Goal: Information Seeking & Learning: Learn about a topic

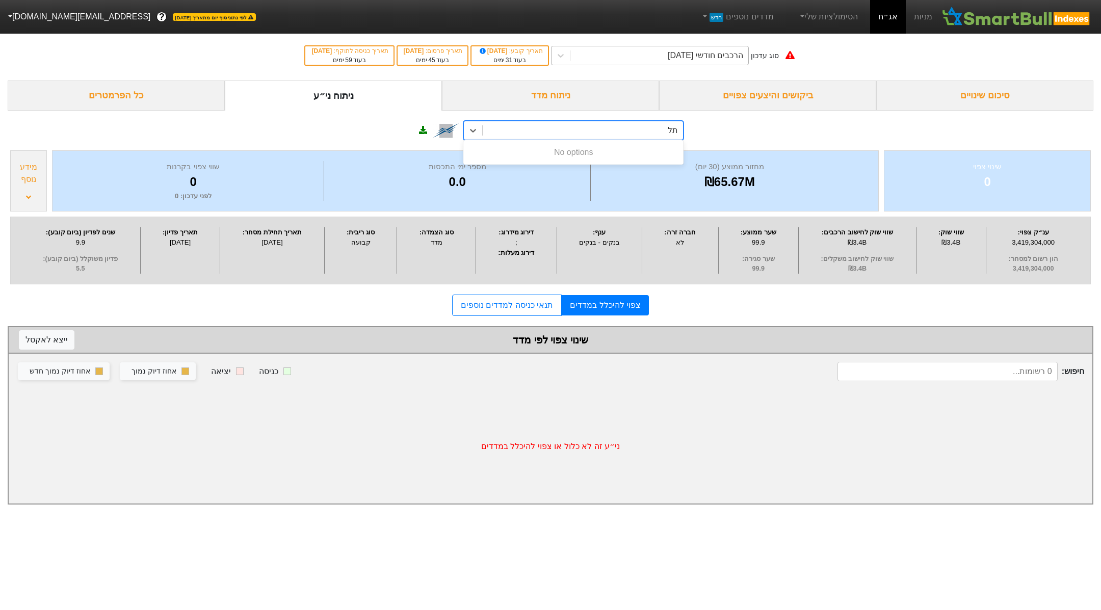
type input "תל"
click at [644, 51] on div "הרכבים חודשי [DATE]" at bounding box center [659, 55] width 178 height 18
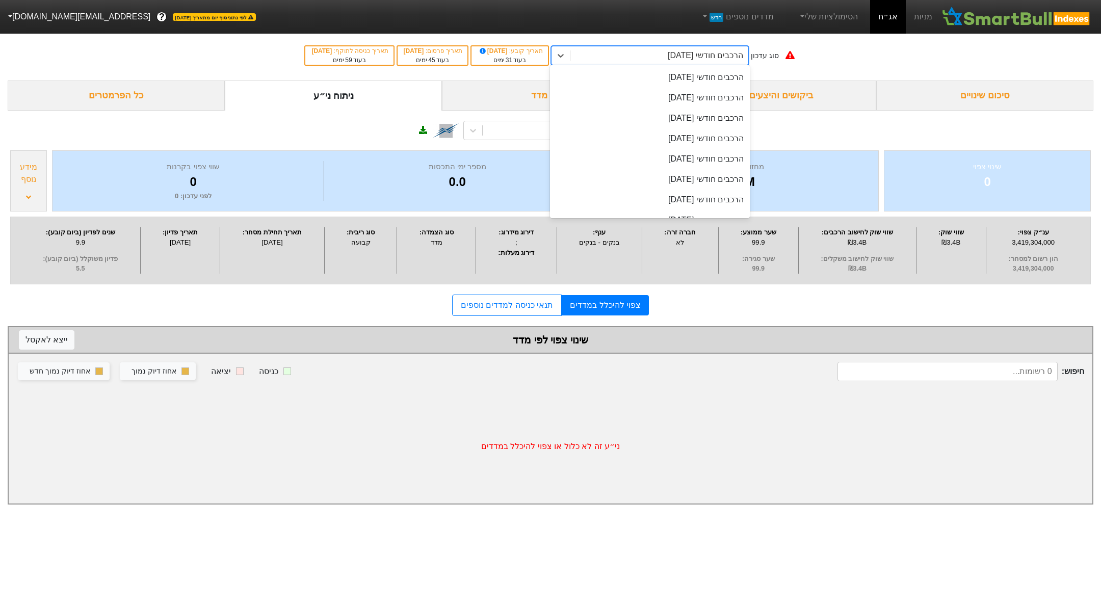
scroll to position [365, 0]
click at [665, 201] on div "הרכבים חודשי [DATE]" at bounding box center [650, 201] width 200 height 20
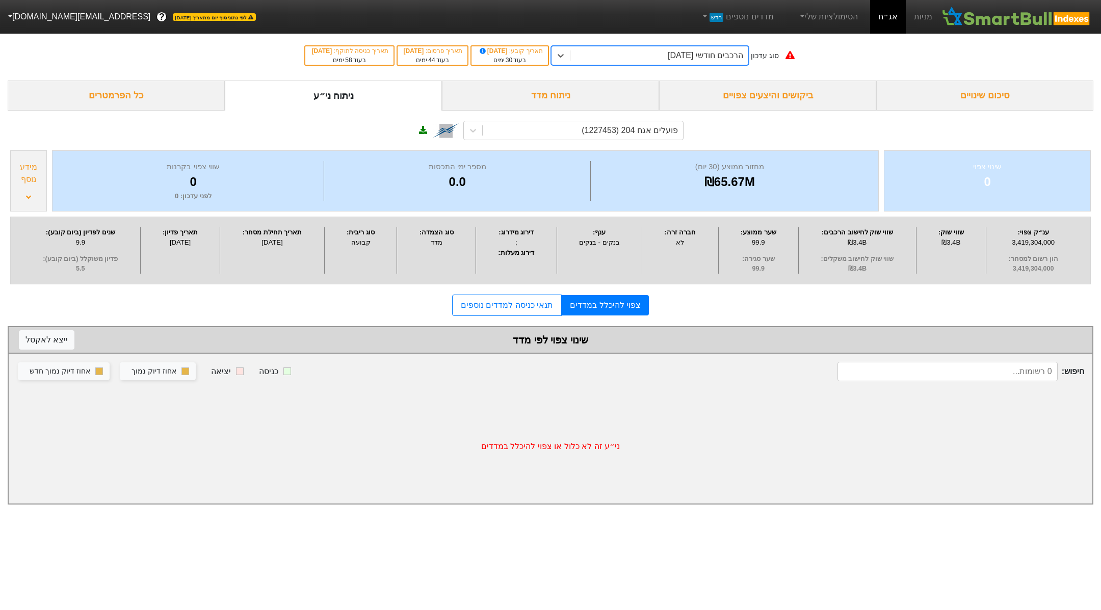
click at [505, 95] on div "ניתוח מדד" at bounding box center [550, 96] width 217 height 30
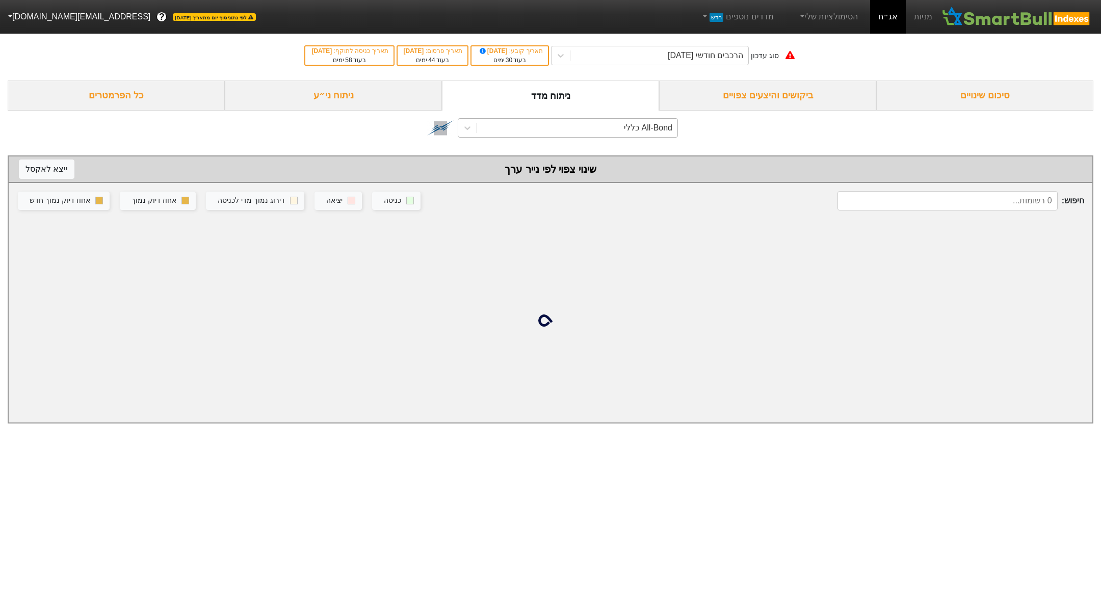
click at [621, 129] on div "All-Bond כללי" at bounding box center [577, 128] width 200 height 18
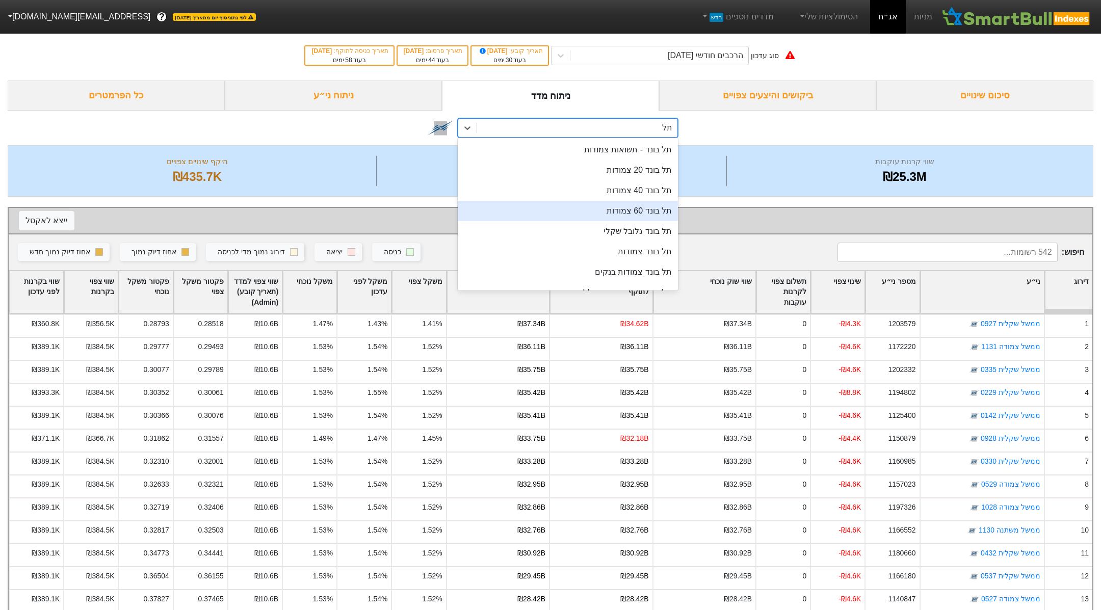
type input "ת"
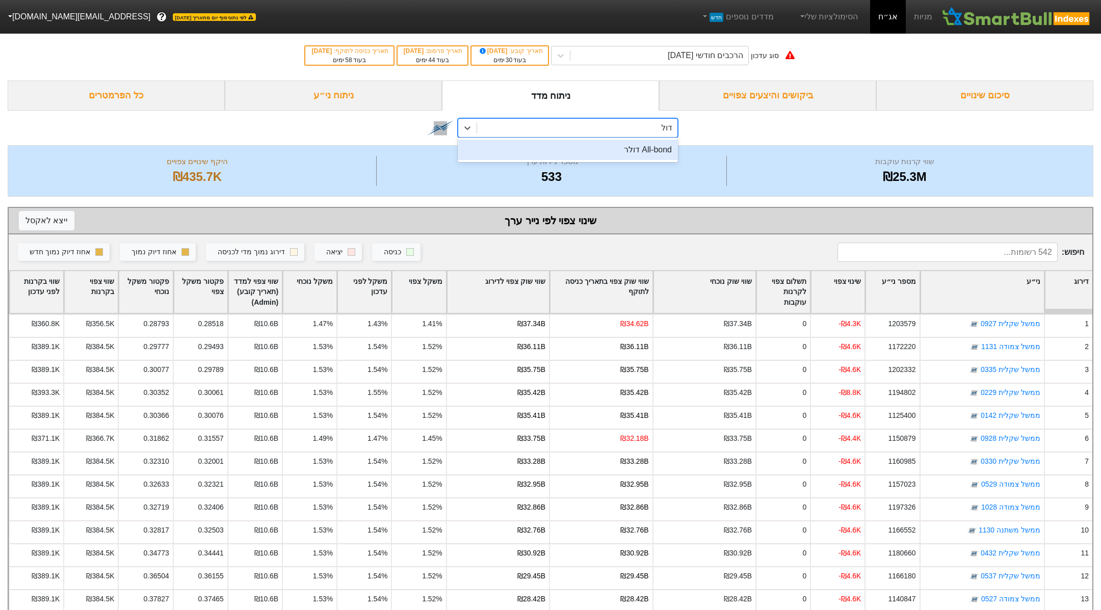
type input "דולר"
click at [606, 148] on div "All-bond דולר" at bounding box center [568, 150] width 220 height 20
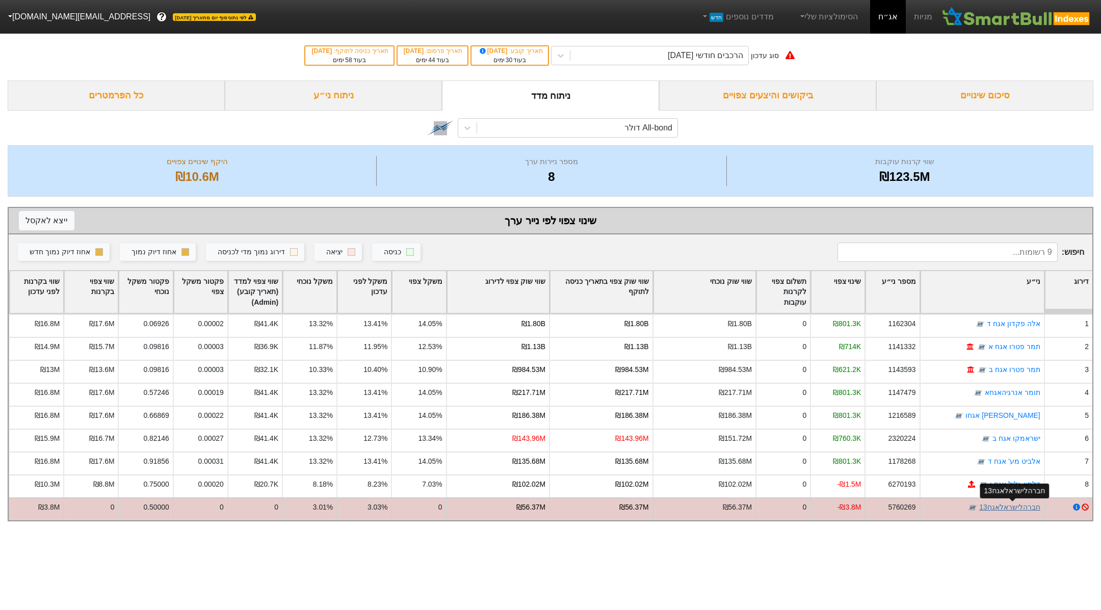
click at [990, 508] on link "חברהלישראלאגח13" at bounding box center [1009, 507] width 61 height 8
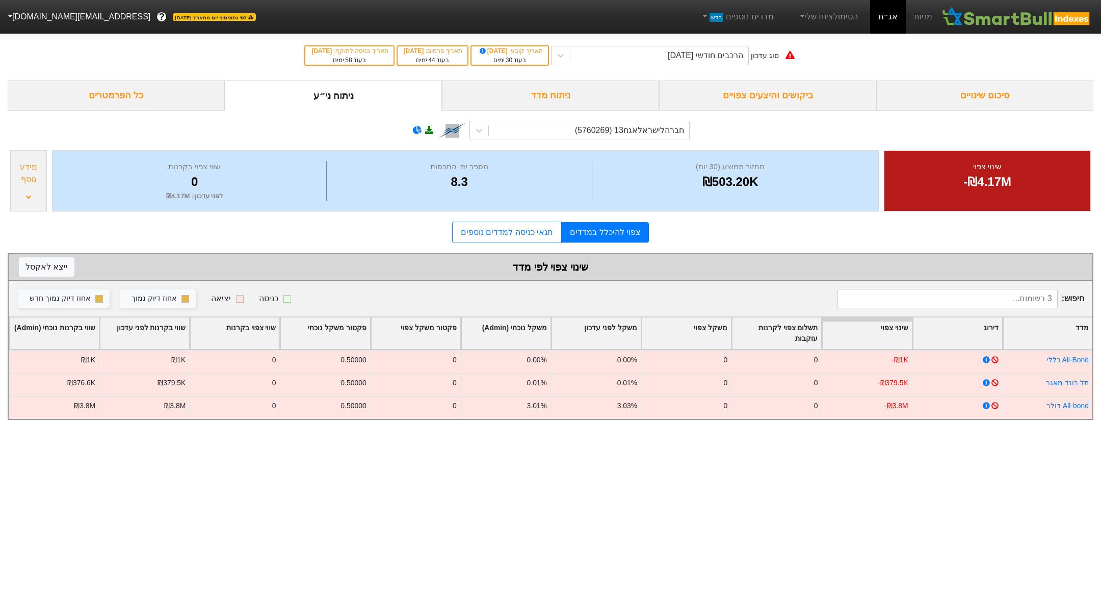
click at [23, 184] on div "מידע נוסף" at bounding box center [28, 173] width 31 height 24
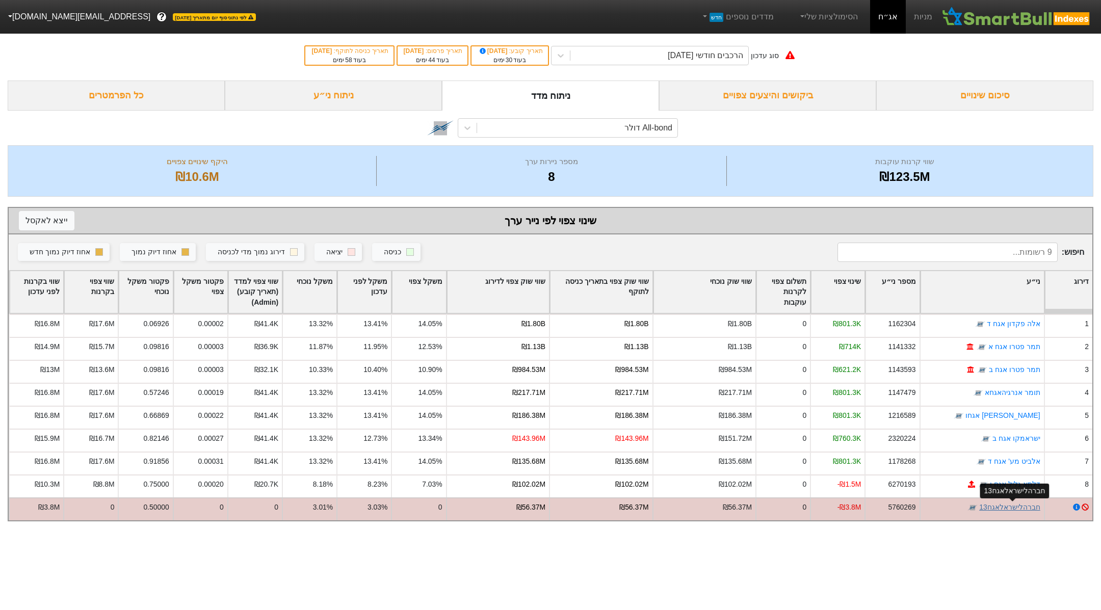
click at [1021, 505] on link "חברהלישראלאגח13" at bounding box center [1009, 507] width 61 height 8
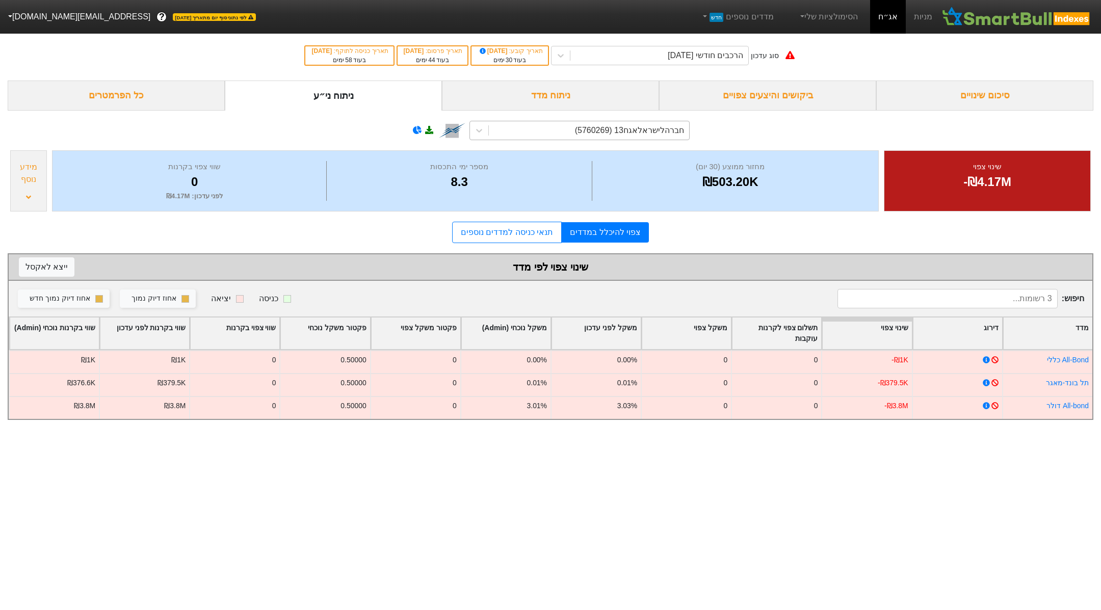
click at [631, 131] on div "חברהלישראלאגח13 (5760269)" at bounding box center [629, 130] width 109 height 12
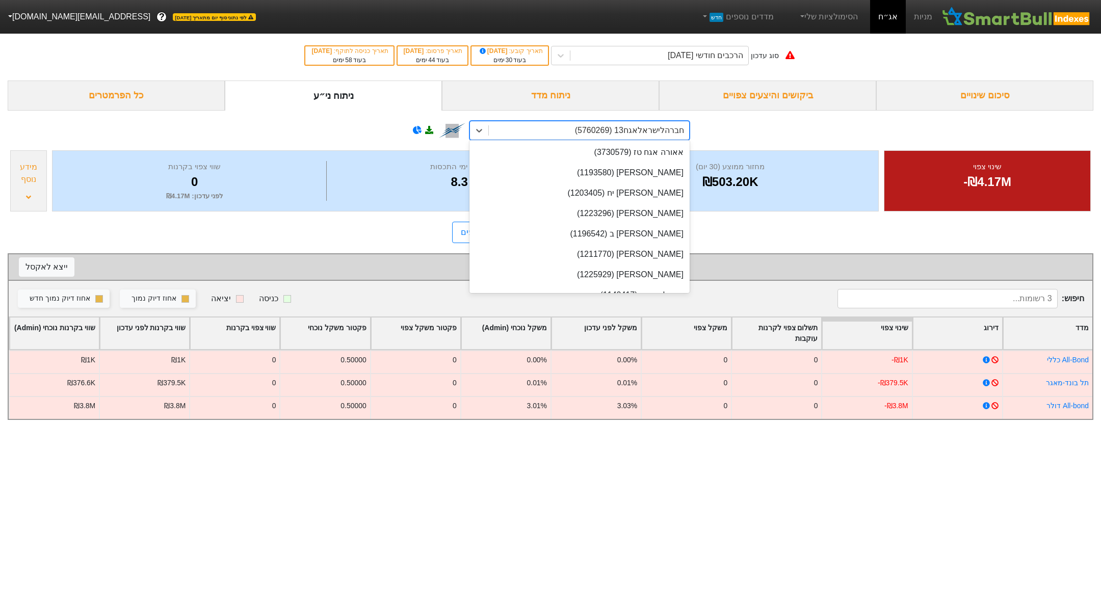
click at [631, 131] on div "חברהלישראלאגח13 (5760269)" at bounding box center [629, 130] width 109 height 12
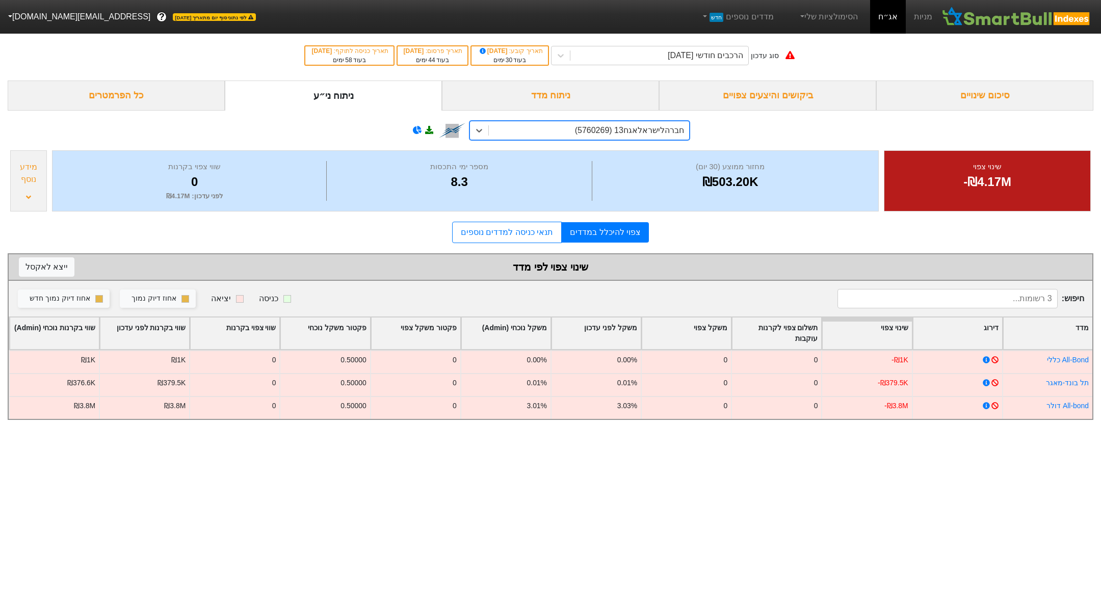
click at [540, 97] on div "ניתוח מדד" at bounding box center [550, 96] width 217 height 30
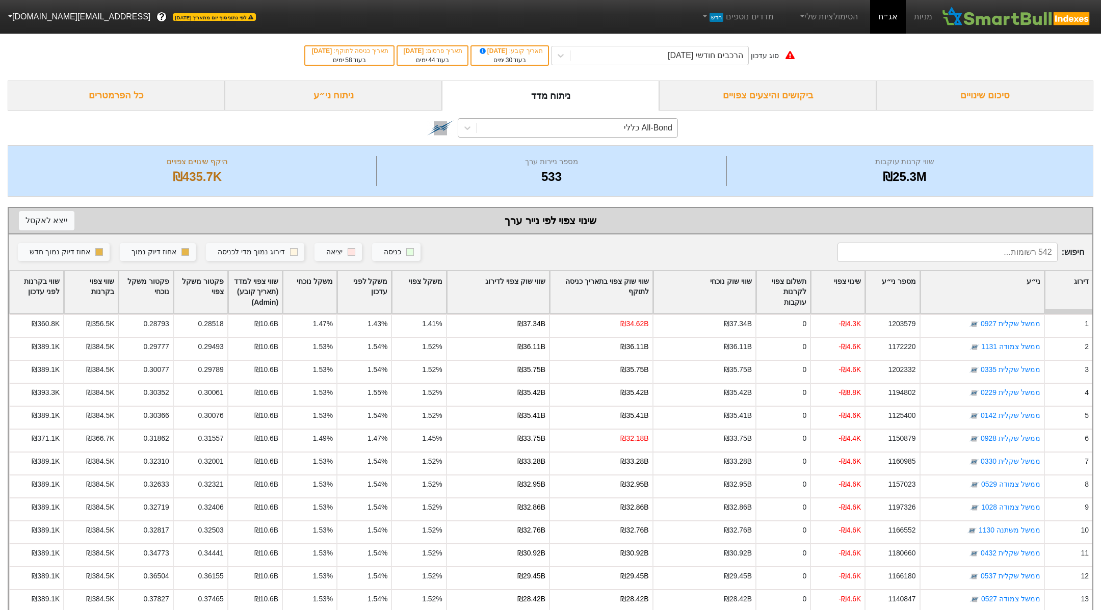
click at [598, 134] on div "All-Bond כללי" at bounding box center [577, 128] width 200 height 18
type input "דולר"
click at [635, 152] on div "All-bond דולר" at bounding box center [568, 150] width 220 height 20
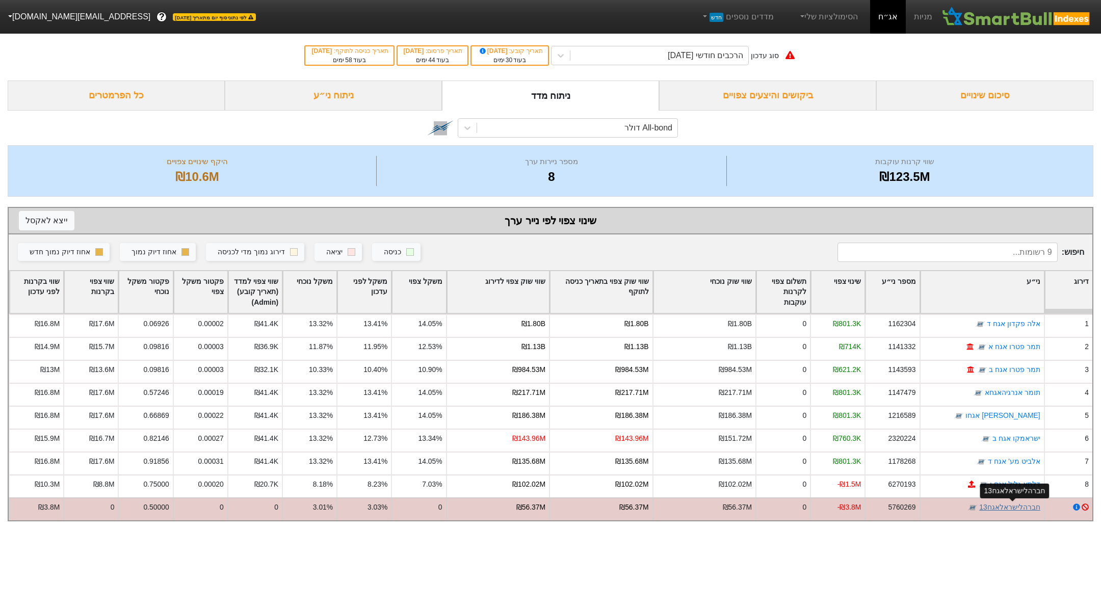
click at [1012, 505] on link "חברהלישראלאגח13" at bounding box center [1009, 507] width 61 height 8
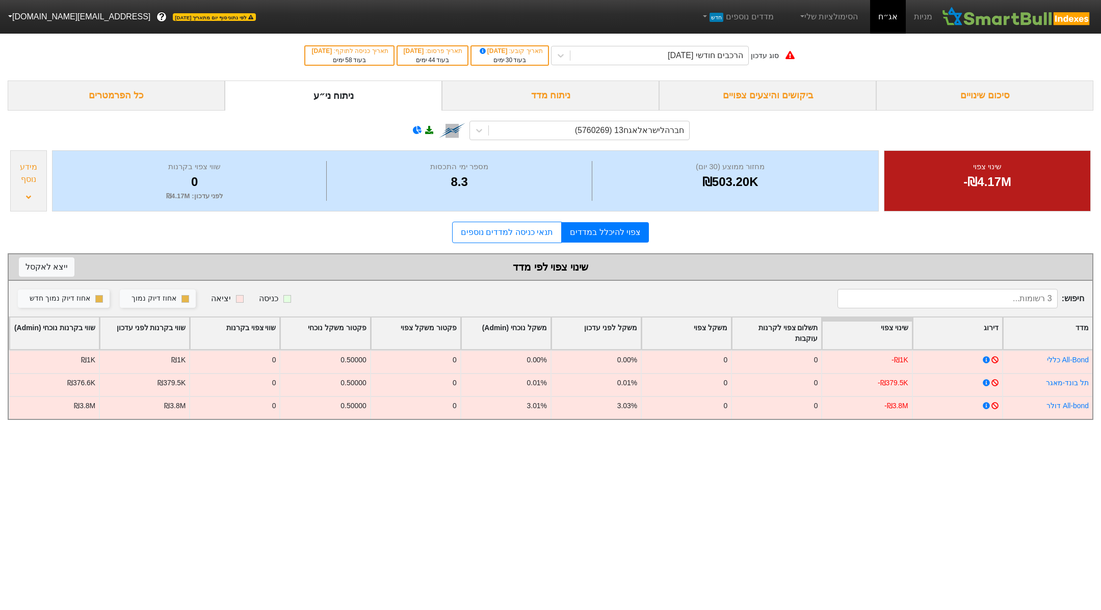
click at [34, 160] on div "מידע נוסף" at bounding box center [28, 180] width 37 height 61
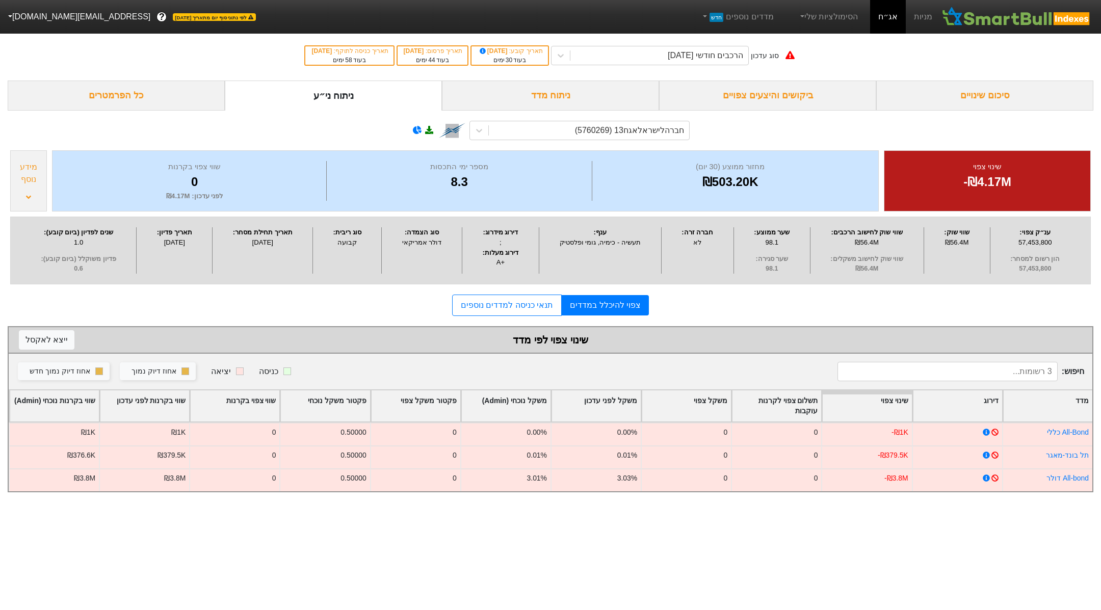
click at [34, 160] on div "מידע נוסף" at bounding box center [28, 180] width 37 height 61
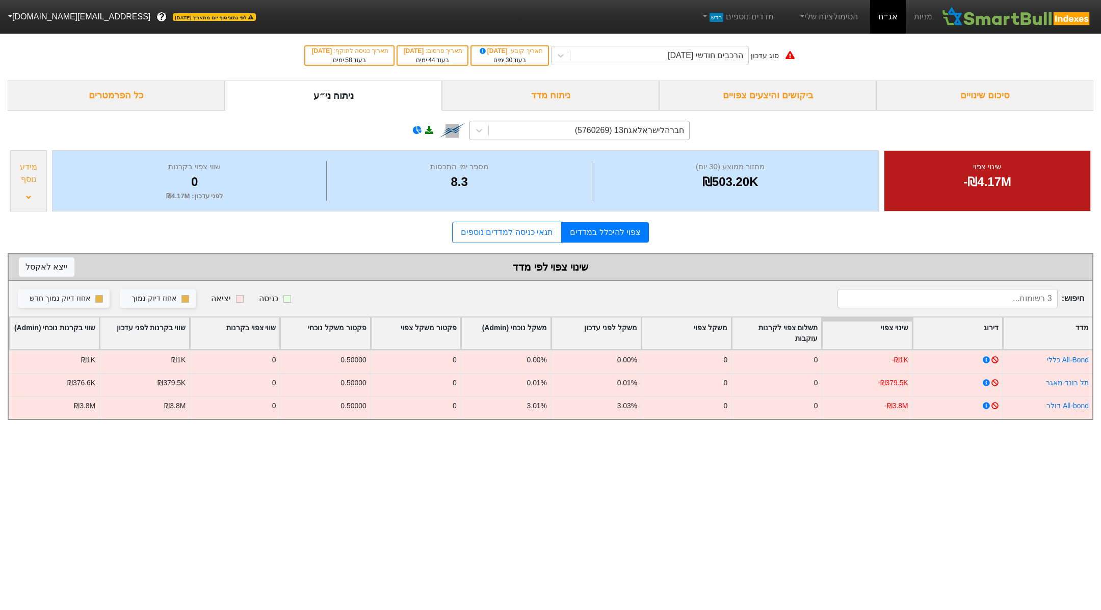
click at [528, 138] on div "חברהלישראלאגח13 (5760269)" at bounding box center [589, 130] width 200 height 18
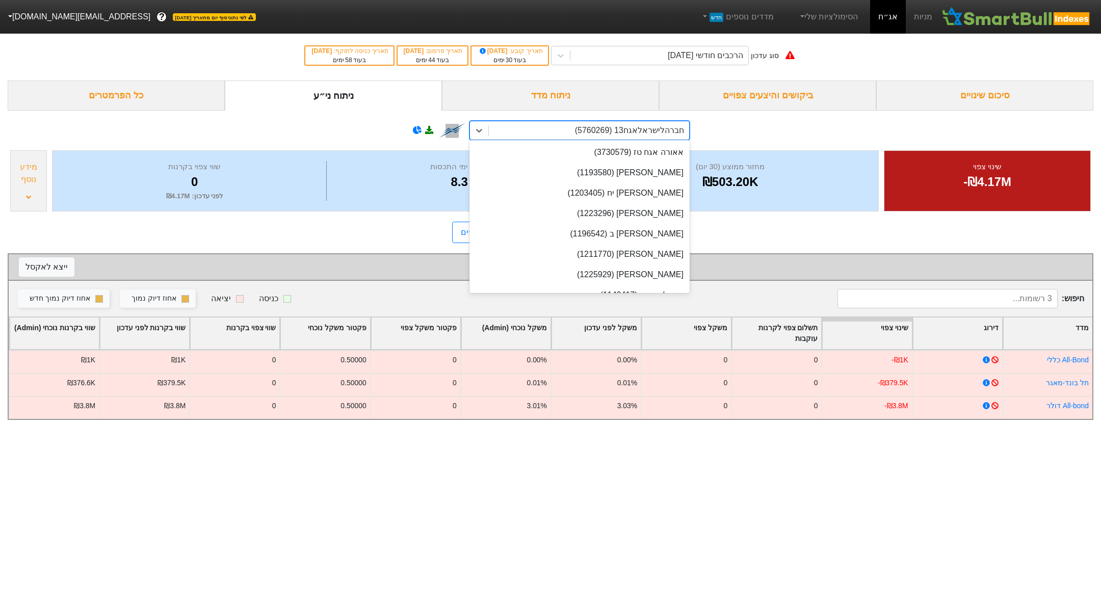
scroll to position [7354, 0]
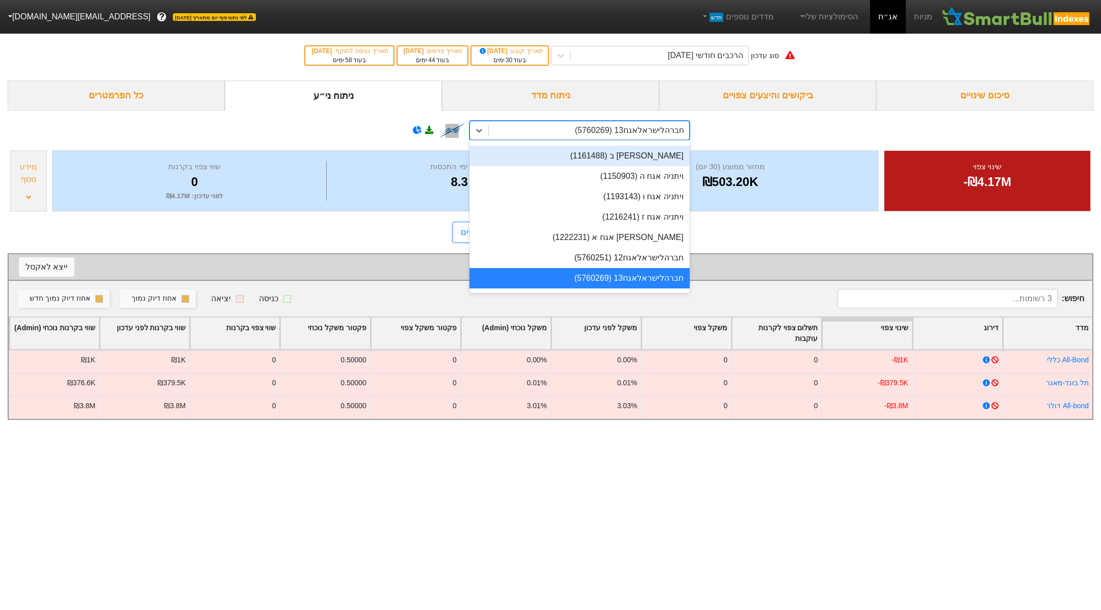
click at [525, 108] on div "ניתוח מדד" at bounding box center [550, 96] width 217 height 30
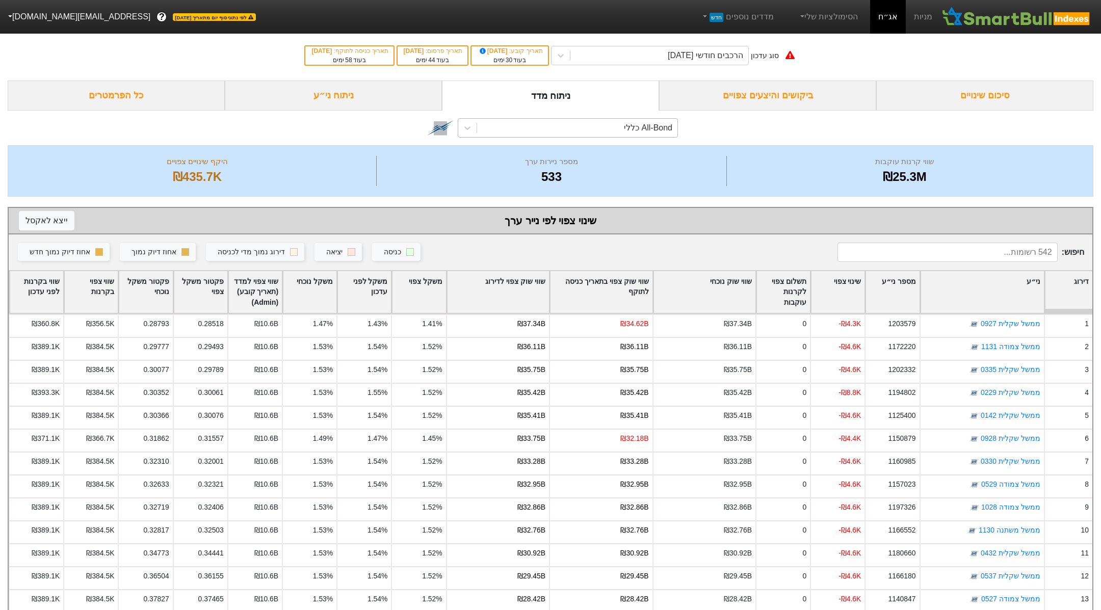
click at [558, 130] on div "All-Bond כללי" at bounding box center [577, 128] width 200 height 18
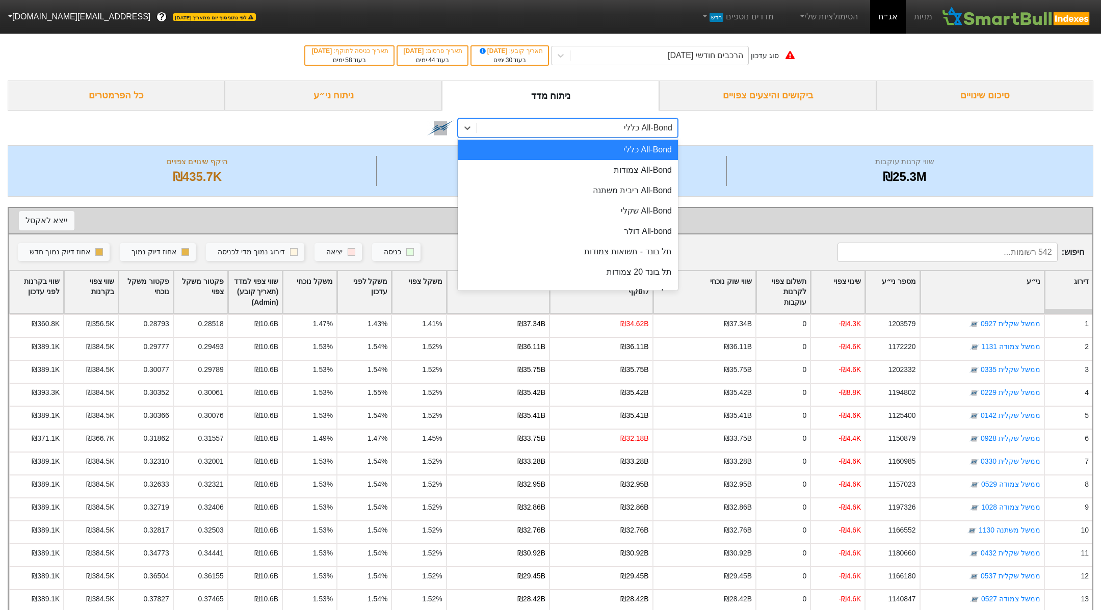
click at [394, 102] on div "ניתוח ני״ע" at bounding box center [333, 96] width 217 height 30
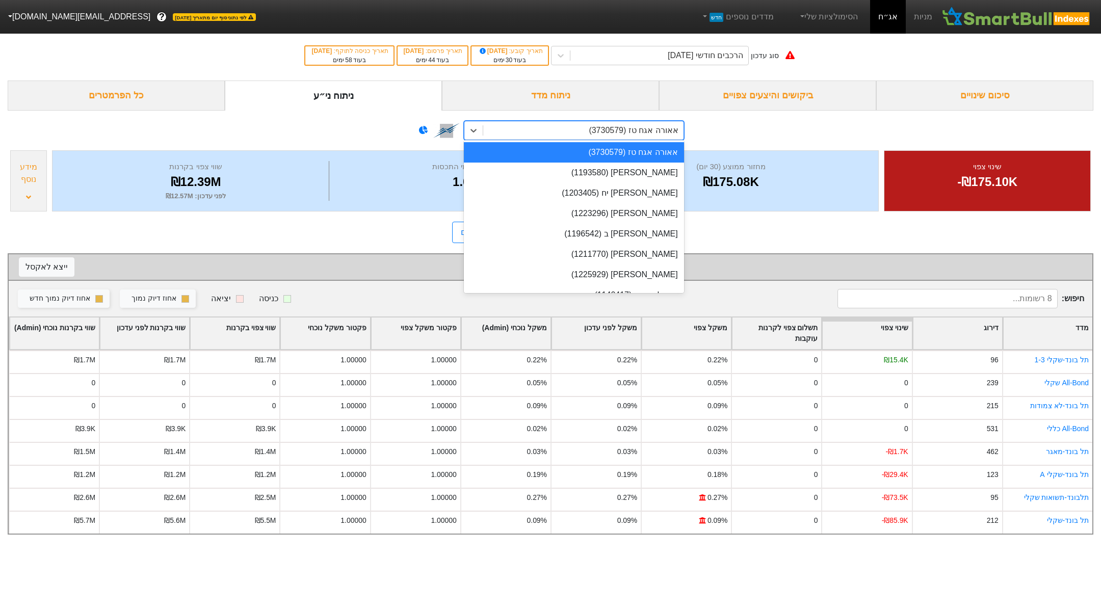
click at [584, 131] on div "אאורה אגח טז (3730579)" at bounding box center [583, 130] width 200 height 18
paste input "2320224"
type input "2320224"
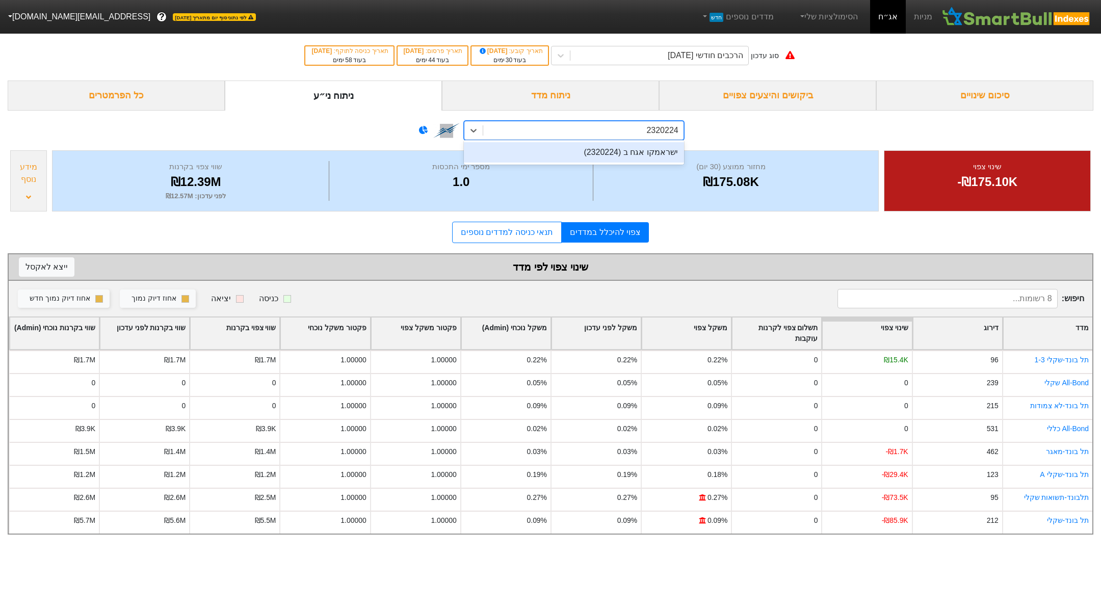
click at [601, 159] on div "ישראמקו אגח ב (2320224)" at bounding box center [574, 152] width 220 height 20
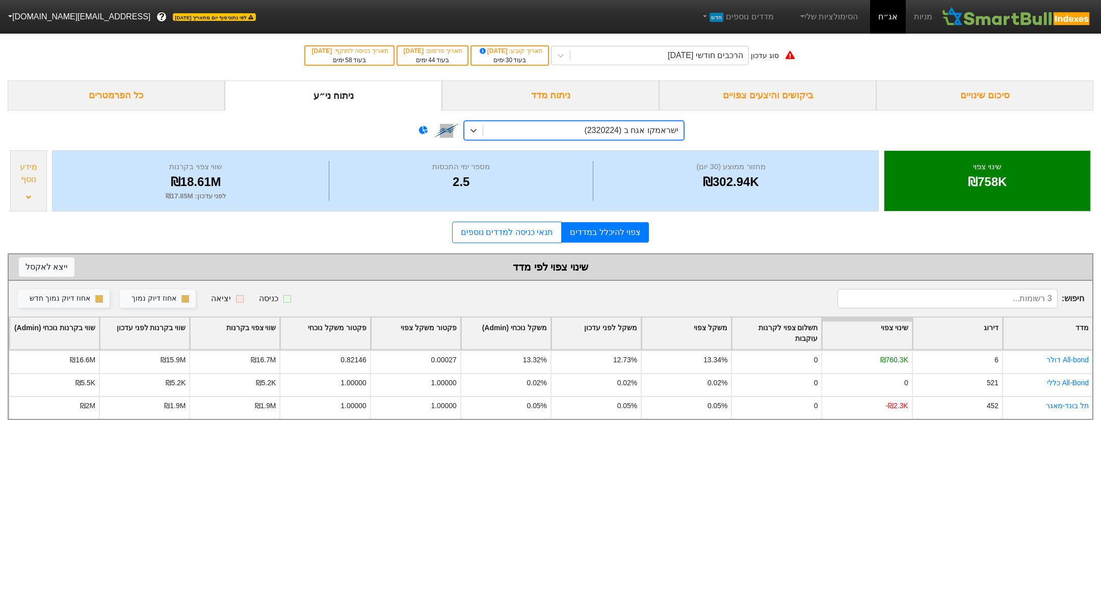
click at [32, 180] on div "מידע נוסף" at bounding box center [28, 173] width 31 height 24
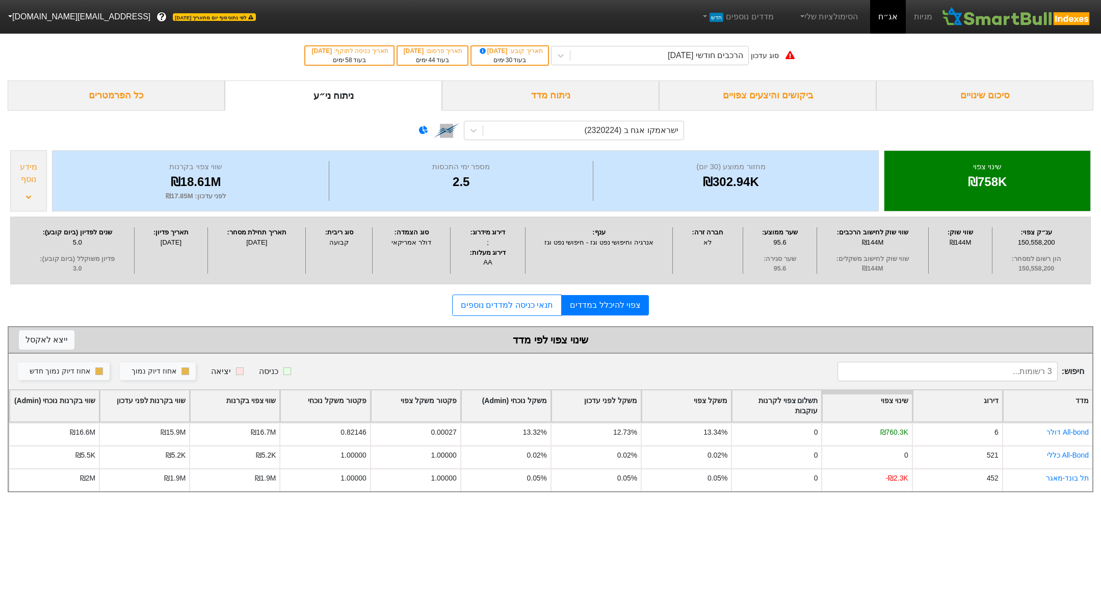
click at [183, 243] on div "[DATE]" at bounding box center [171, 242] width 68 height 10
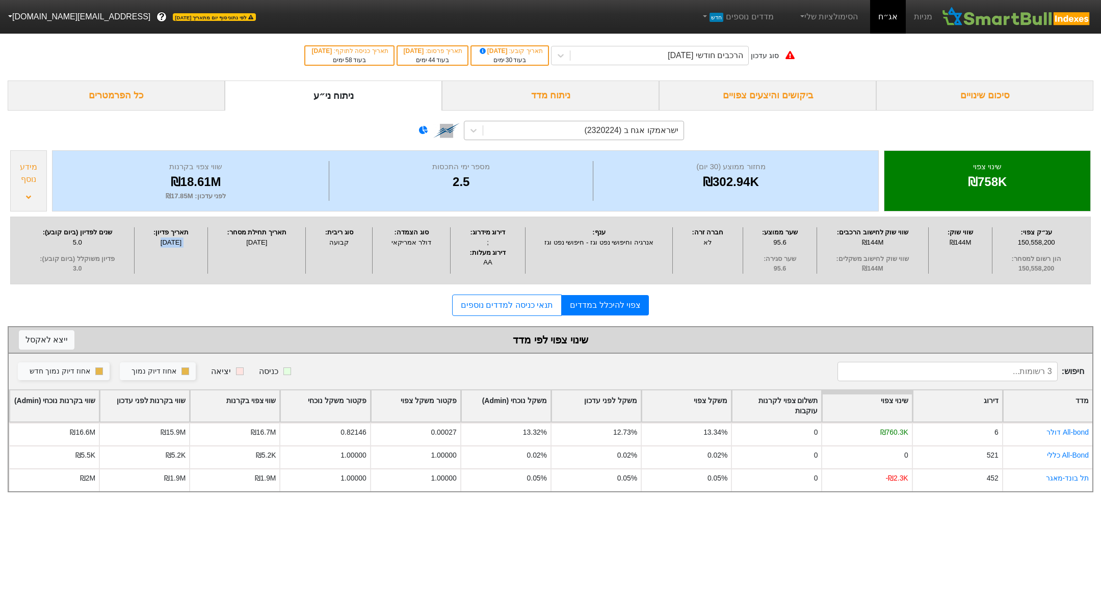
click at [643, 127] on div "ישראמקו אגח ב (2320224)" at bounding box center [631, 130] width 94 height 12
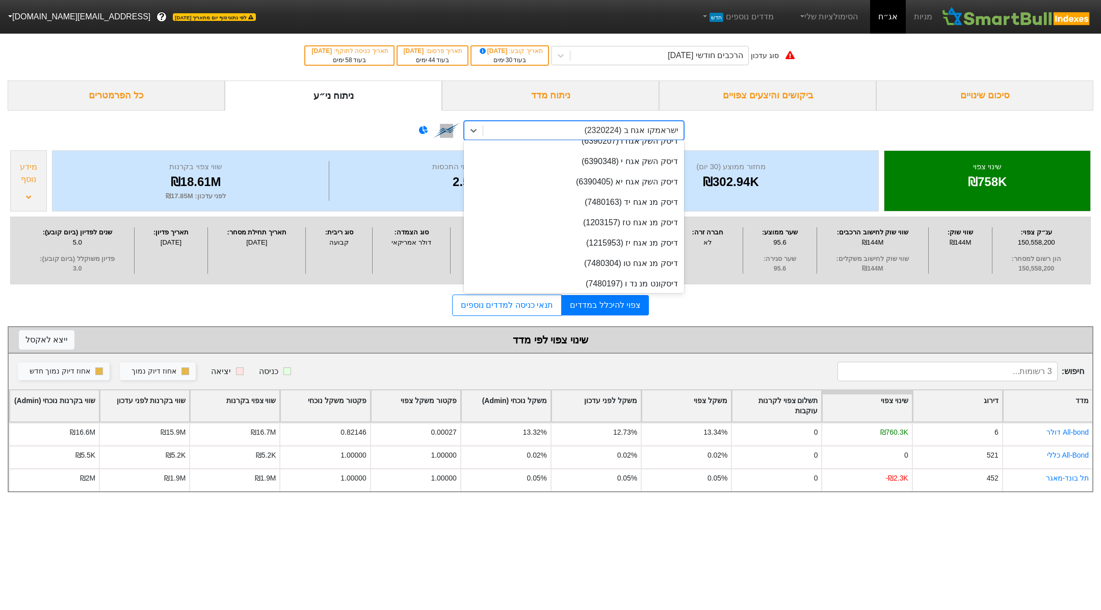
paste input "2320174"
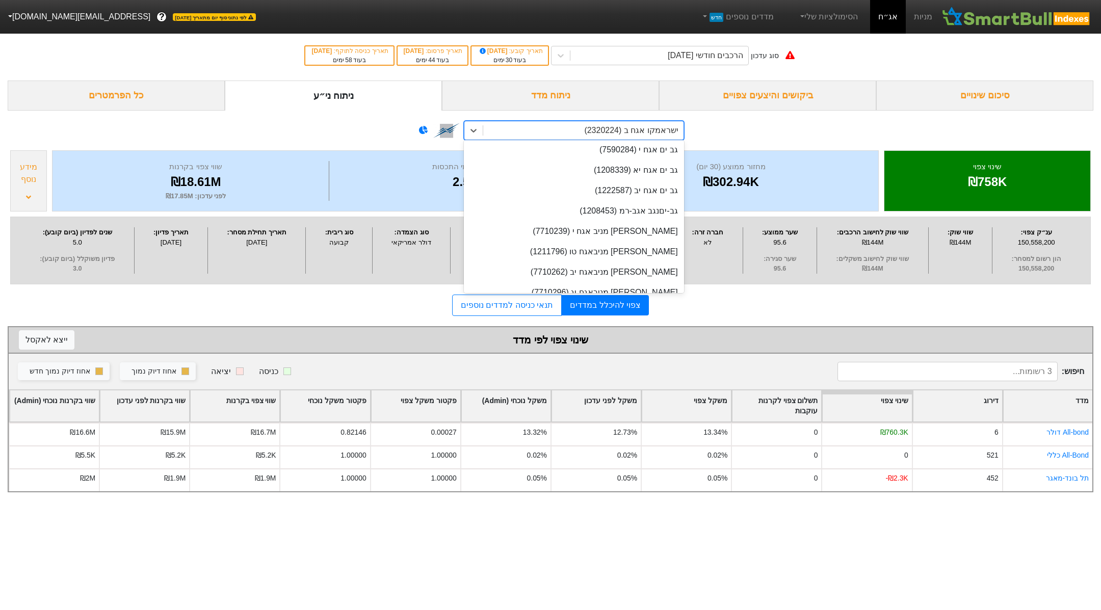
type input "2320174"
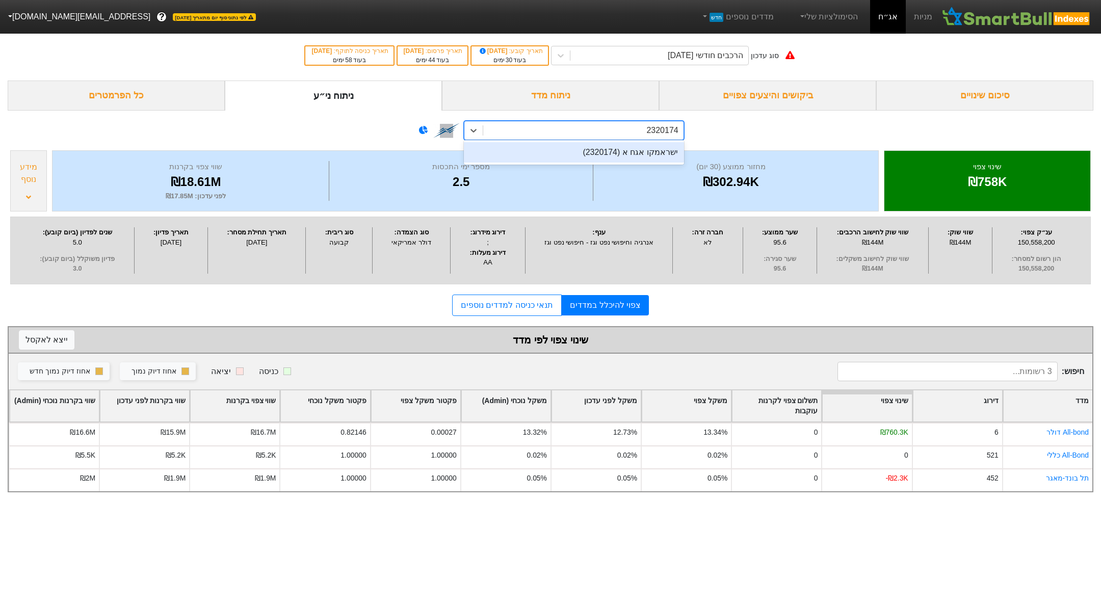
click at [637, 151] on div "ישראמקו אגח א (2320174)" at bounding box center [574, 152] width 220 height 20
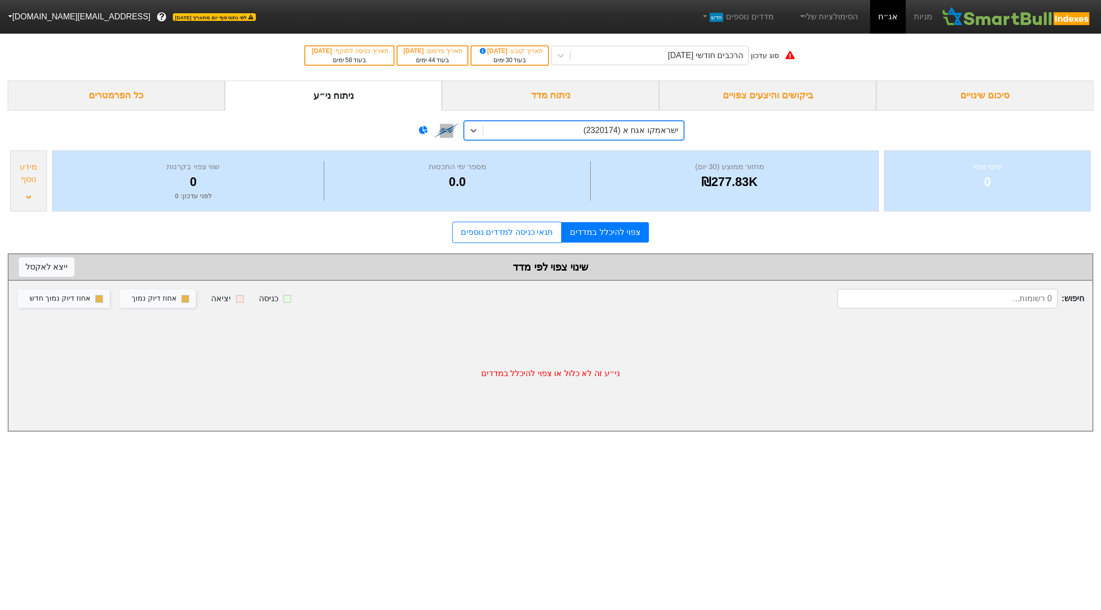
click at [37, 178] on div "מידע נוסף" at bounding box center [28, 173] width 31 height 24
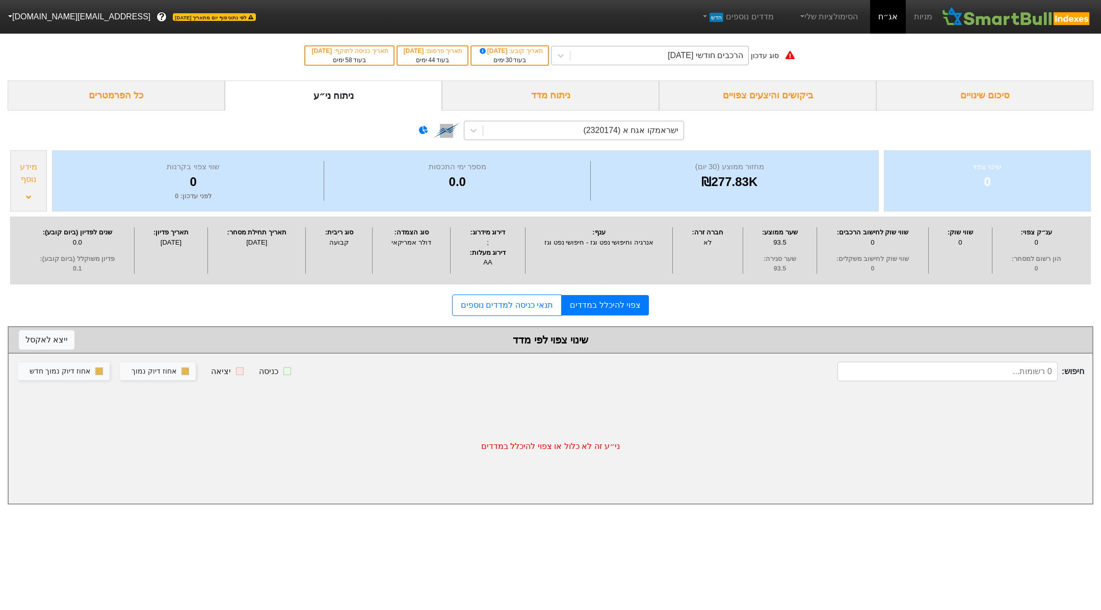
click at [743, 53] on div "הרכבים חודשי [DATE]" at bounding box center [705, 55] width 75 height 12
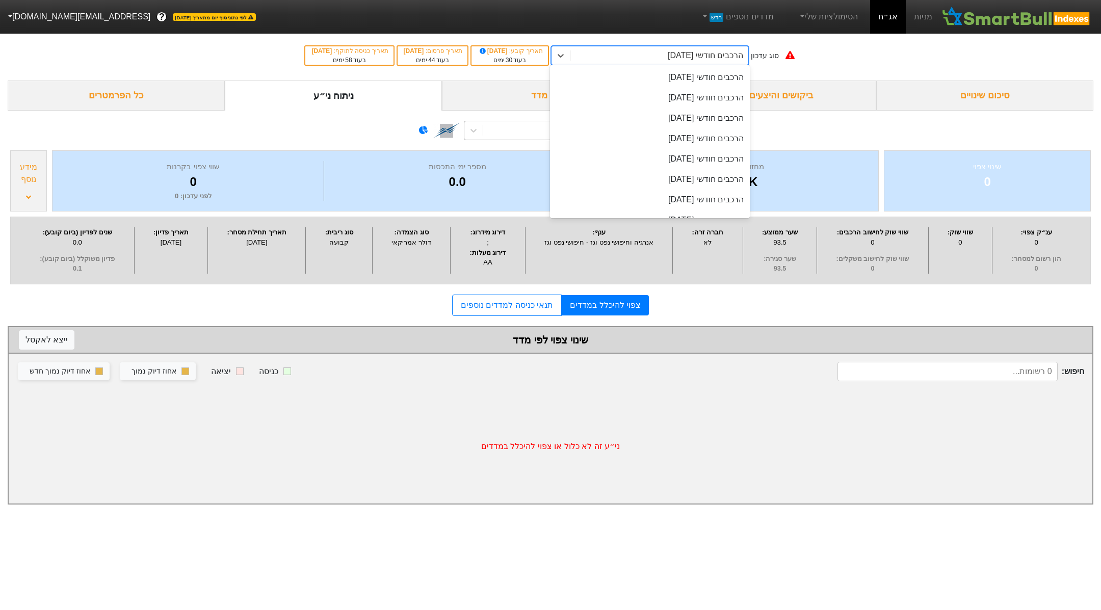
scroll to position [365, 0]
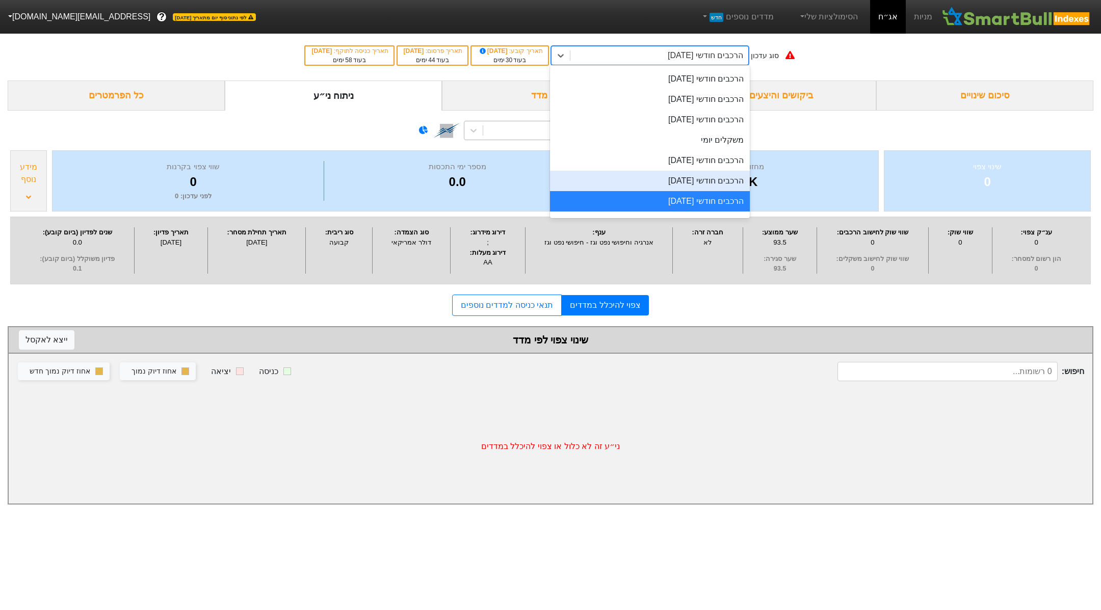
click at [713, 180] on div "הרכבים חודשי [DATE]" at bounding box center [650, 181] width 200 height 20
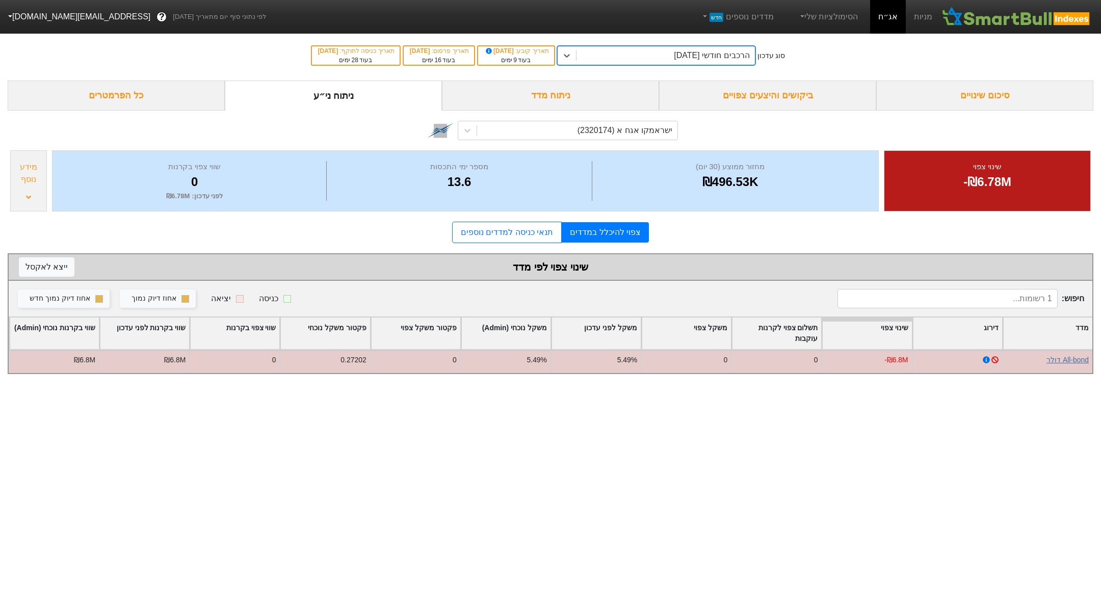
click at [1065, 356] on link "All-bond דולר" at bounding box center [1067, 360] width 42 height 8
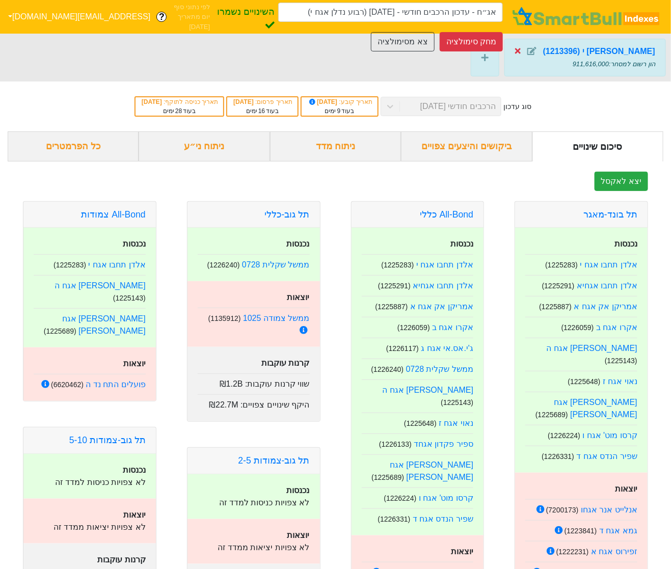
click at [521, 49] on icon at bounding box center [518, 51] width 6 height 6
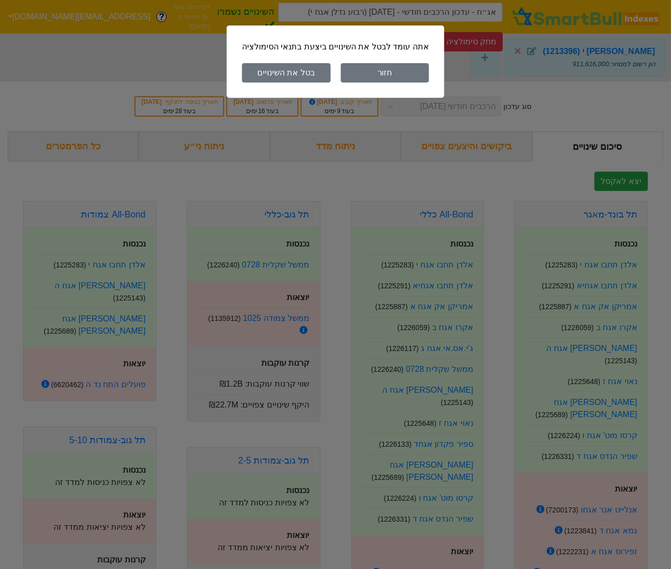
click at [284, 64] on button "בטל את השינויים" at bounding box center [286, 72] width 89 height 19
type input "אג״ח - עדכון הרכבים חודשי - 29/09/25"
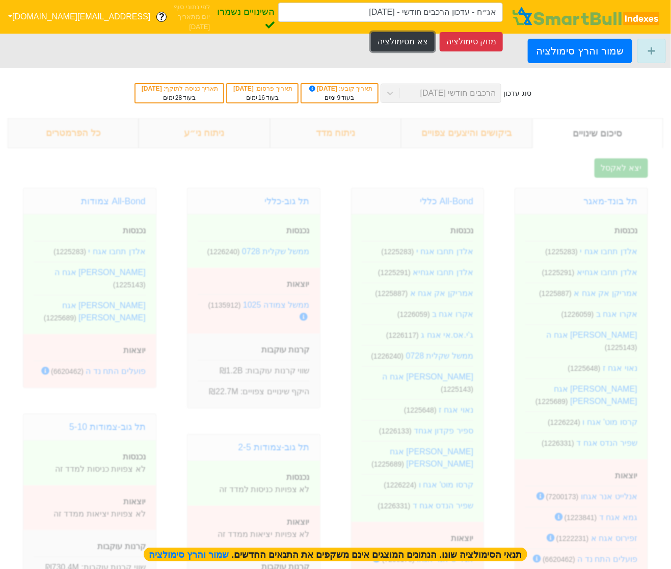
click at [419, 43] on button "צא מסימולציה" at bounding box center [402, 41] width 63 height 19
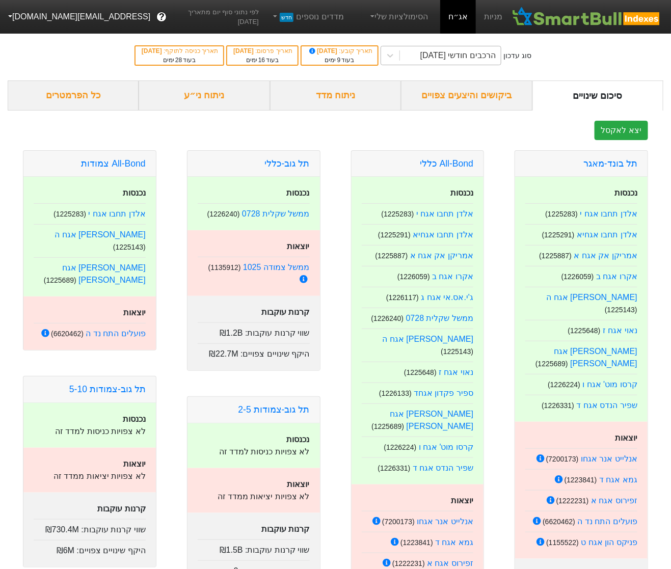
click at [460, 50] on div "הרכבים חודשי [DATE]" at bounding box center [457, 55] width 75 height 12
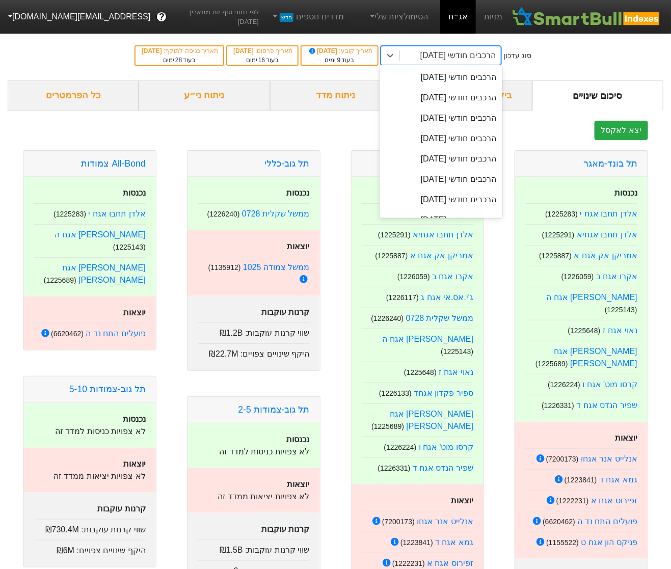
scroll to position [325, 0]
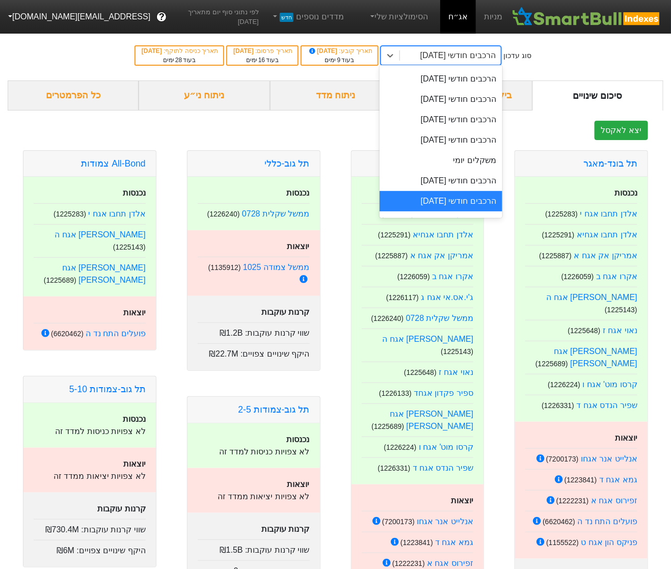
click at [471, 197] on div "הרכבים חודשי [DATE]" at bounding box center [441, 201] width 123 height 20
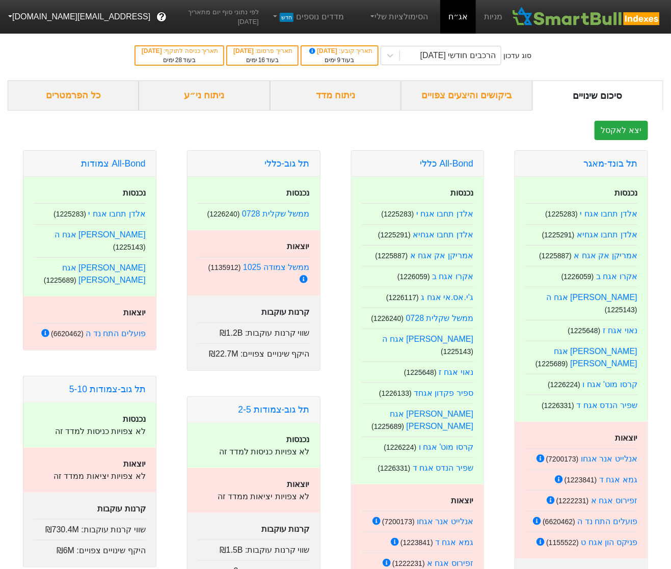
click at [205, 101] on div "ניתוח ני״ע" at bounding box center [204, 96] width 131 height 30
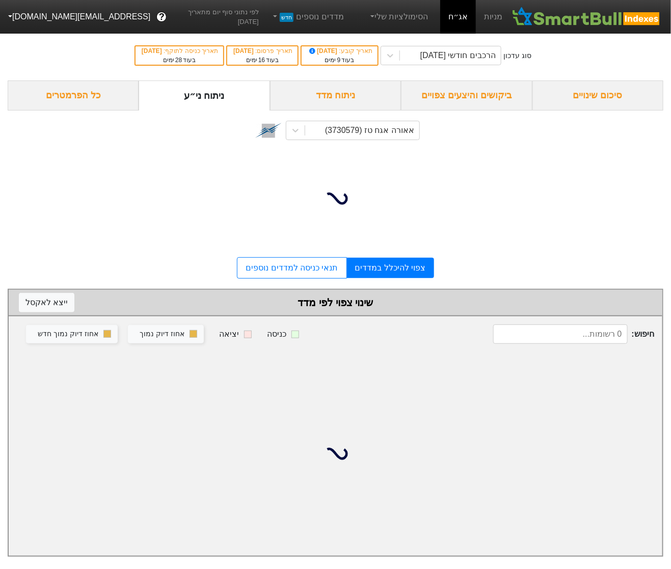
click at [305, 101] on div "ניתוח מדד" at bounding box center [335, 96] width 131 height 30
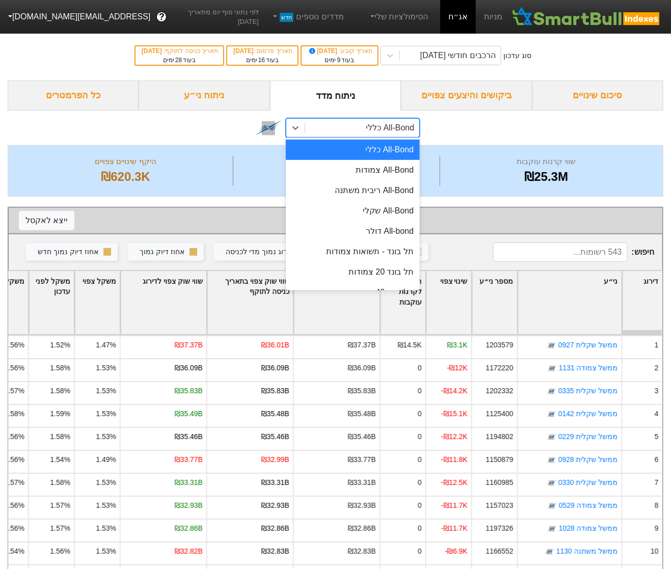
click at [395, 132] on div "All-Bond כללי" at bounding box center [390, 128] width 48 height 12
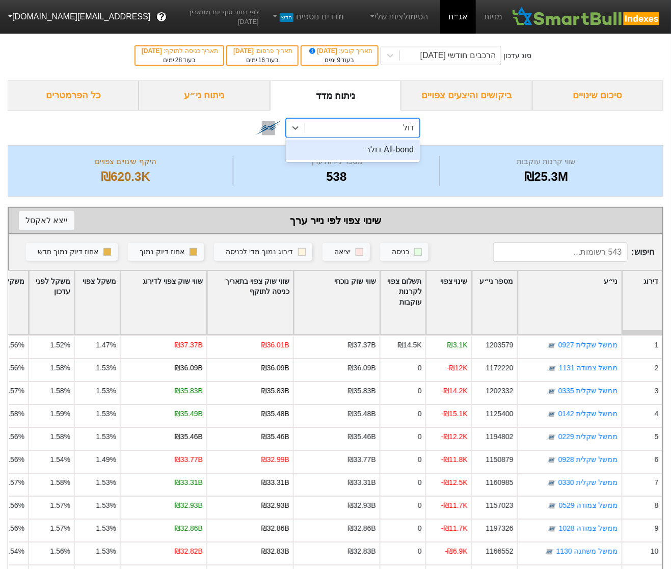
type input "דולר"
click at [398, 147] on div "All-bond דולר" at bounding box center [353, 150] width 134 height 20
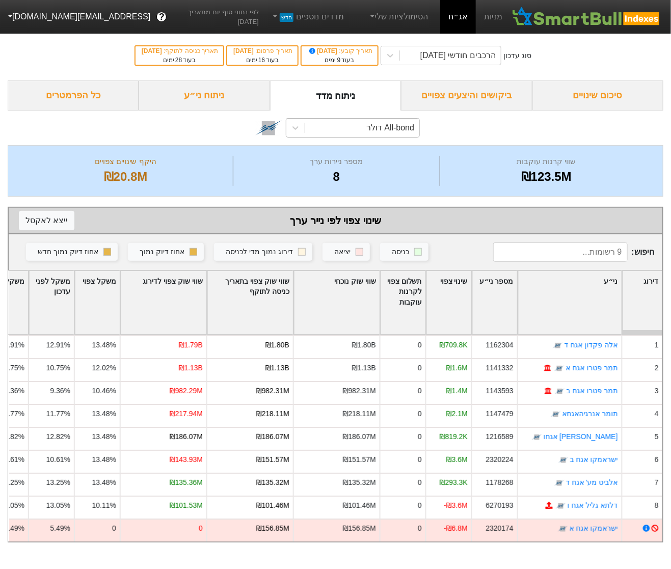
click at [465, 67] on div "סוג עדכון הרכבים חודשי 29/09/2025 תאריך קובע : 10/09/2025 בעוד 9 ימים תאריך פרס…" at bounding box center [335, 56] width 671 height 50
click at [465, 55] on div "הרכבים חודשי [DATE]" at bounding box center [457, 55] width 75 height 12
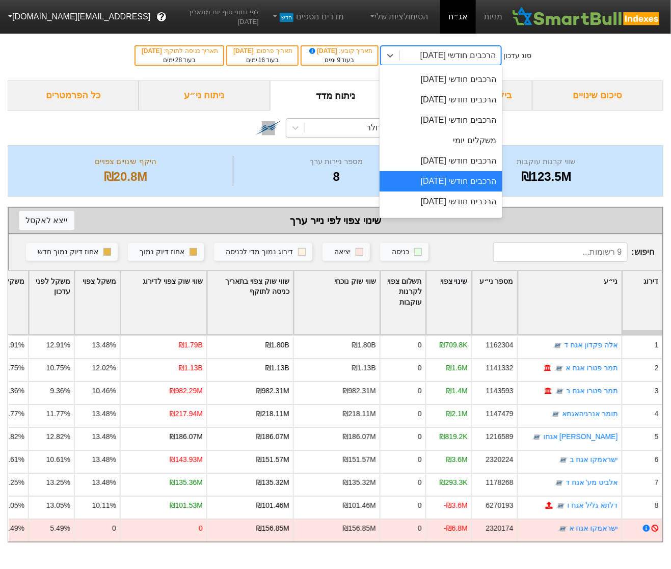
scroll to position [352, 0]
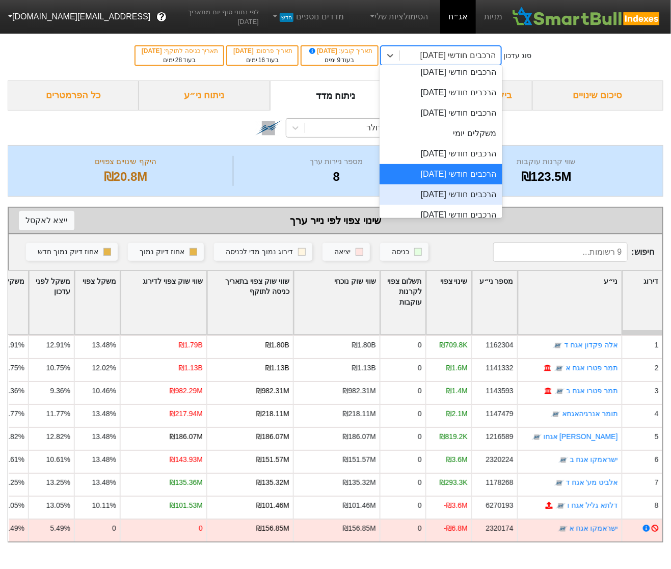
click at [473, 192] on div "הרכבים חודשי [DATE]" at bounding box center [441, 194] width 123 height 20
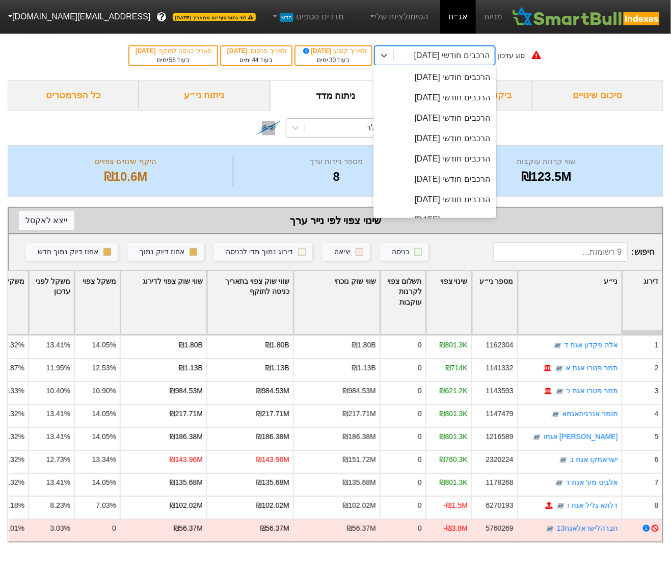
click at [441, 57] on div "הרכבים חודשי [DATE]" at bounding box center [451, 55] width 75 height 12
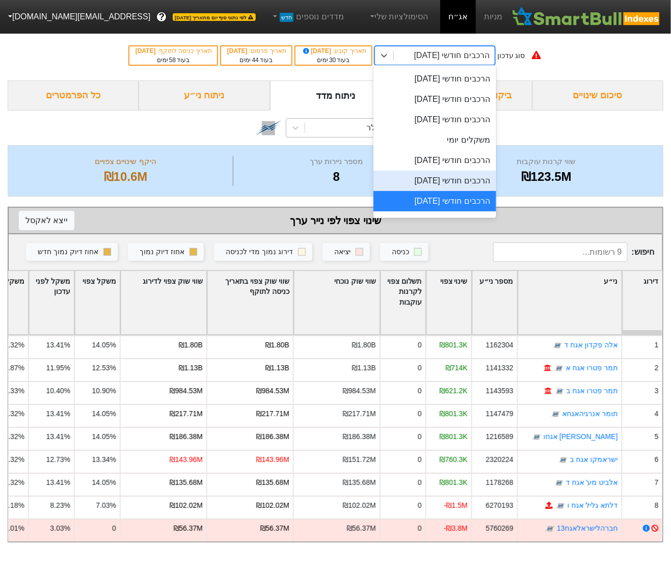
click at [458, 179] on div "הרכבים חודשי [DATE]" at bounding box center [434, 181] width 123 height 20
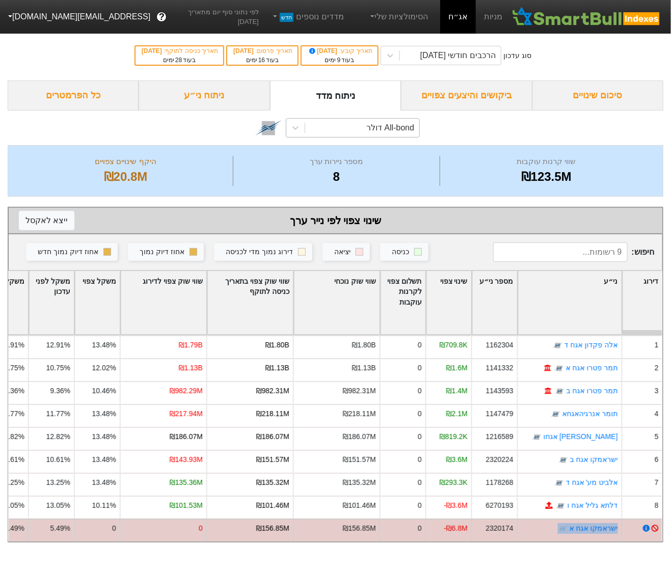
drag, startPoint x: 633, startPoint y: 530, endPoint x: 565, endPoint y: 535, distance: 68.0
click at [565, 535] on div "ישראמקו אגח א 2320174 -₪6.8M 0 ₪156.85M ₪156.85M 0 0 5.49% 5.49% 0 0 0.27202 0 …" at bounding box center [208, 530] width 910 height 23
copy div "ישראמקו אגח א"
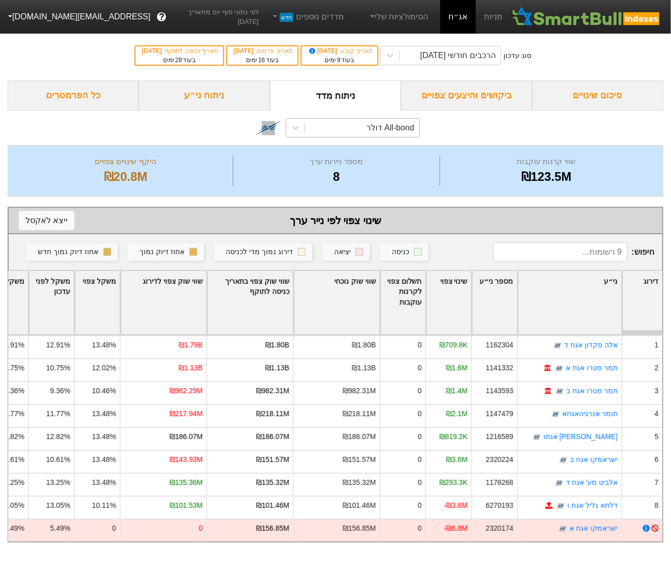
click at [371, 139] on div "All-bond דולר" at bounding box center [336, 128] width 656 height 35
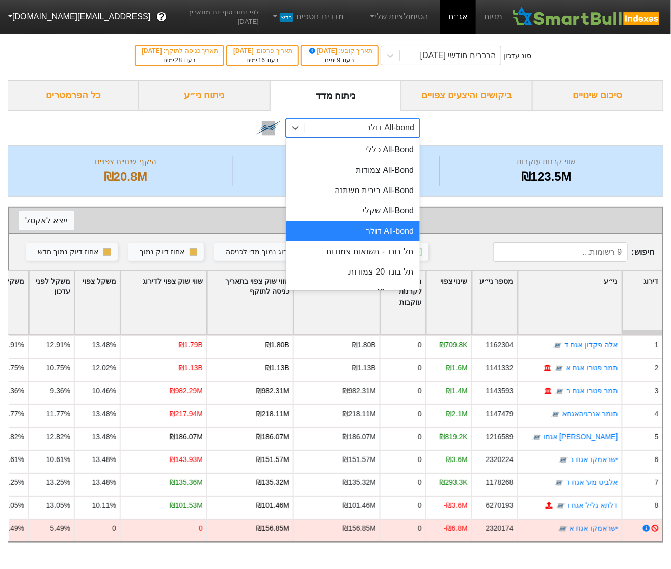
click at [371, 129] on div "All-bond דולר" at bounding box center [390, 128] width 48 height 12
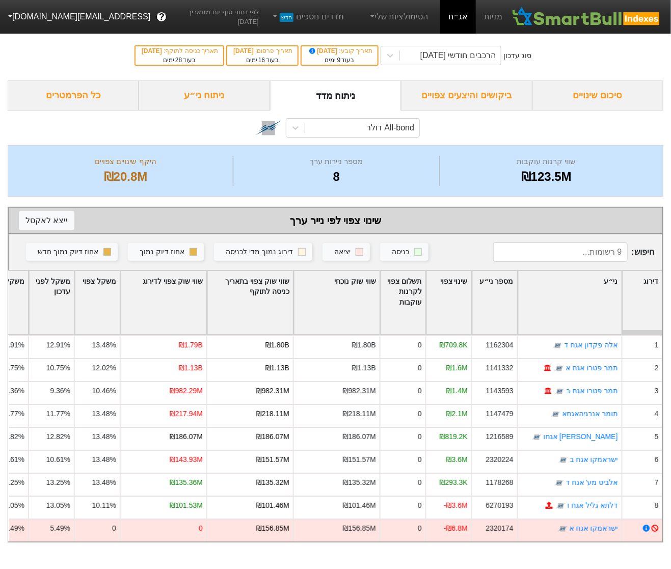
click at [493, 135] on div "All-bond דולר" at bounding box center [336, 128] width 656 height 35
click at [456, 66] on div "סוג עדכון הרכבים חודשי 29/09/2025 תאריך קובע : 10/09/2025 בעוד 9 ימים תאריך פרס…" at bounding box center [335, 56] width 671 height 50
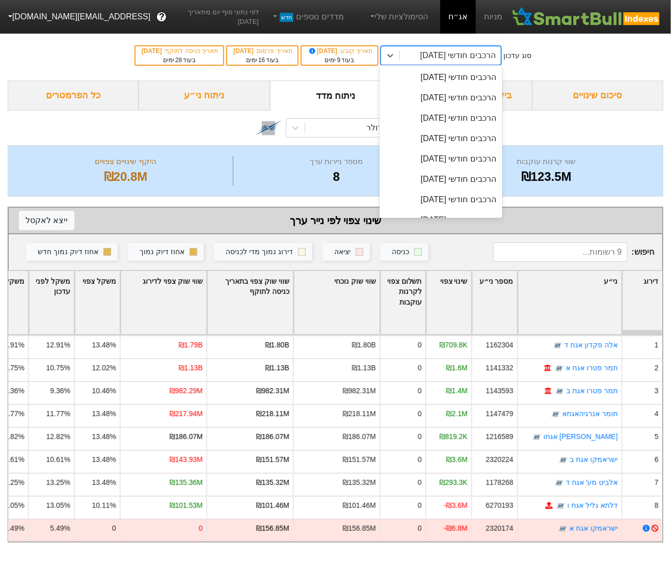
click at [456, 55] on div "הרכבים חודשי [DATE]" at bounding box center [457, 55] width 75 height 12
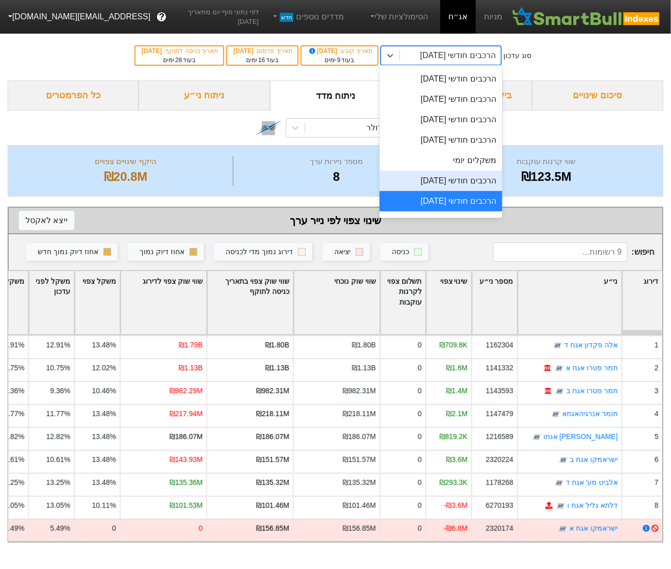
click at [477, 178] on div "הרכבים חודשי [DATE]" at bounding box center [441, 181] width 123 height 20
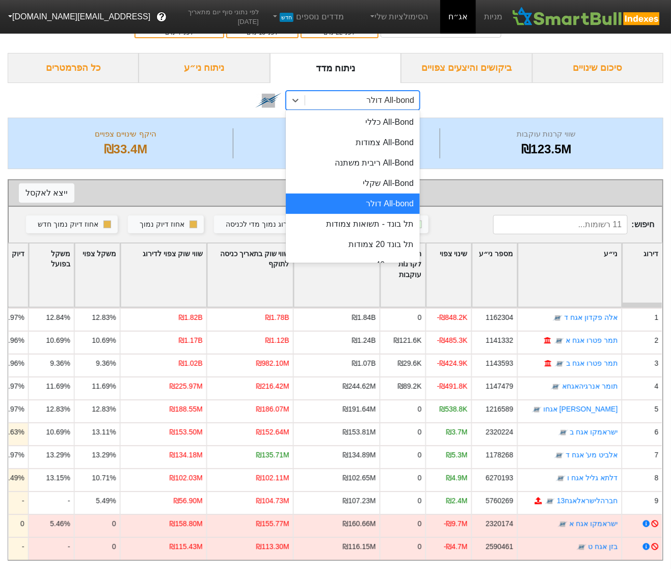
click at [366, 98] on div "All-bond דולר" at bounding box center [362, 100] width 114 height 18
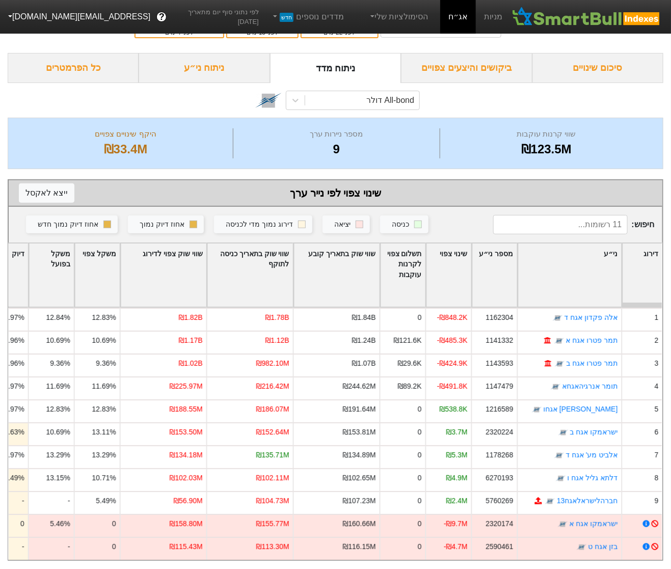
click at [462, 115] on div "All-bond דולר" at bounding box center [336, 100] width 656 height 35
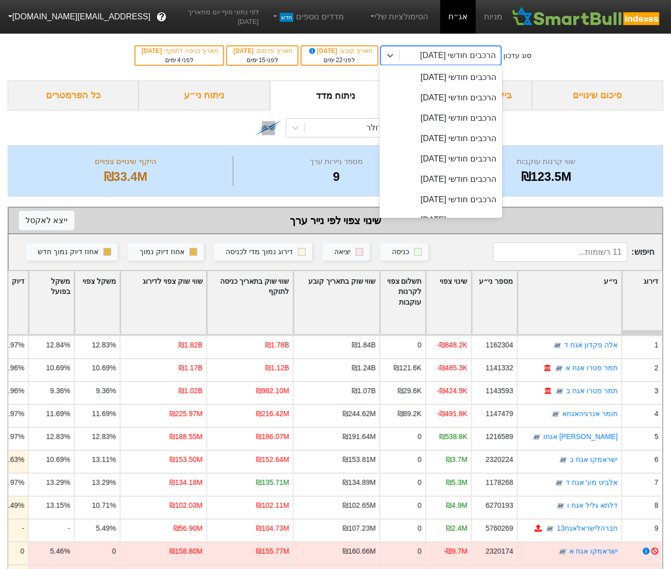
click at [447, 53] on div "הרכבים חודשי [DATE]" at bounding box center [457, 55] width 75 height 12
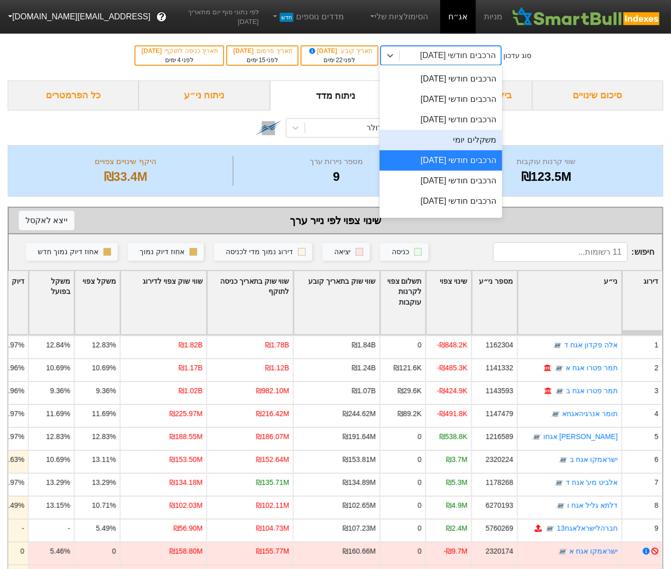
scroll to position [345, 0]
click at [467, 174] on div "הרכבים חודשי [DATE]" at bounding box center [441, 180] width 123 height 20
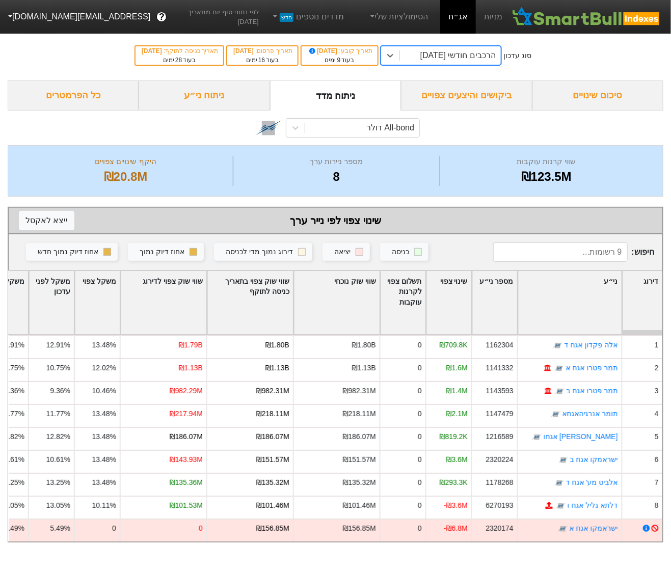
click at [452, 101] on div "ביקושים והיצעים צפויים" at bounding box center [466, 96] width 131 height 30
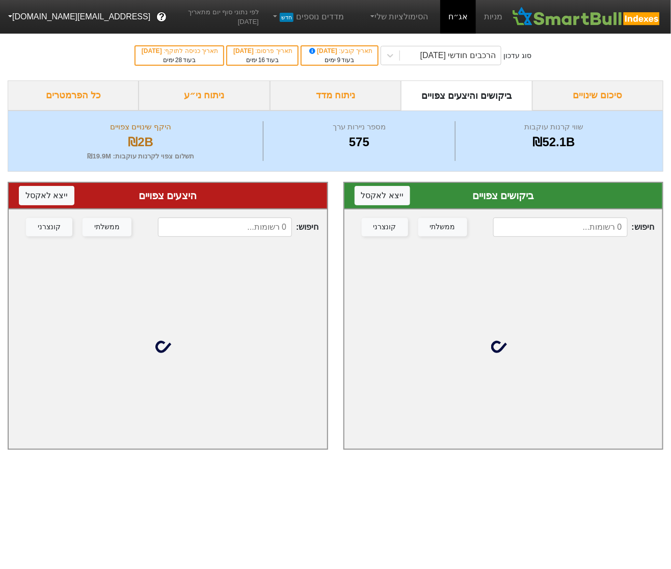
click at [218, 91] on div "ניתוח ני״ע" at bounding box center [204, 96] width 131 height 30
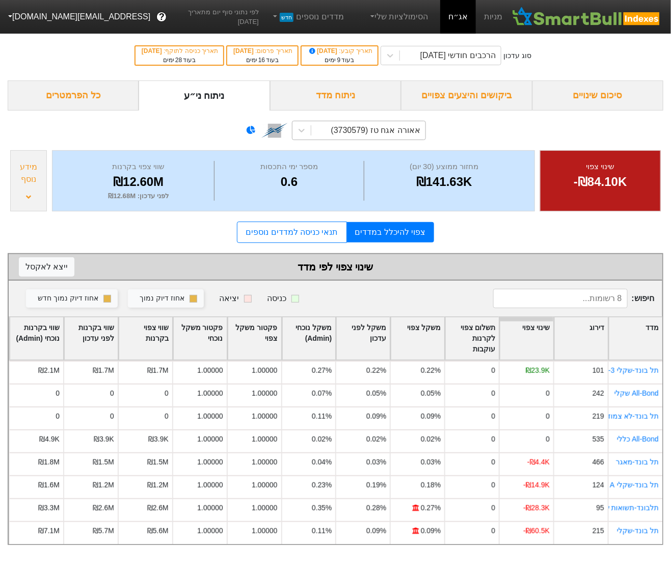
click at [320, 135] on div "אאורה אגח טז (3730579)" at bounding box center [368, 130] width 114 height 18
click at [347, 98] on div "ניתוח מדד" at bounding box center [335, 96] width 131 height 30
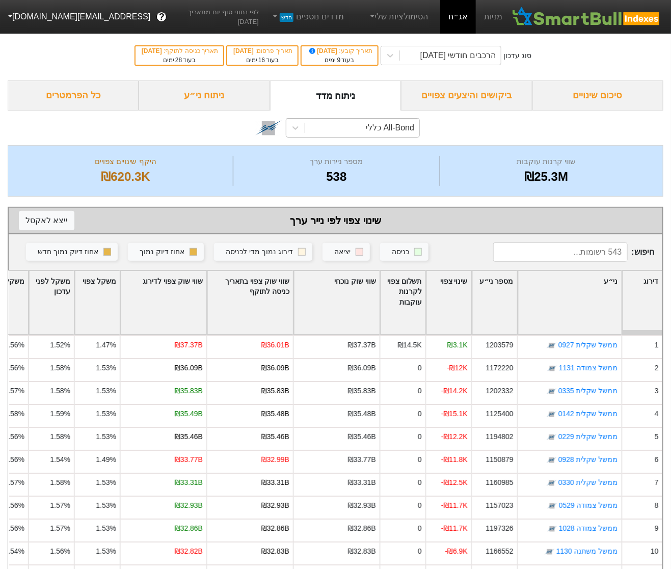
click at [392, 129] on div "All-Bond כללי" at bounding box center [390, 128] width 48 height 12
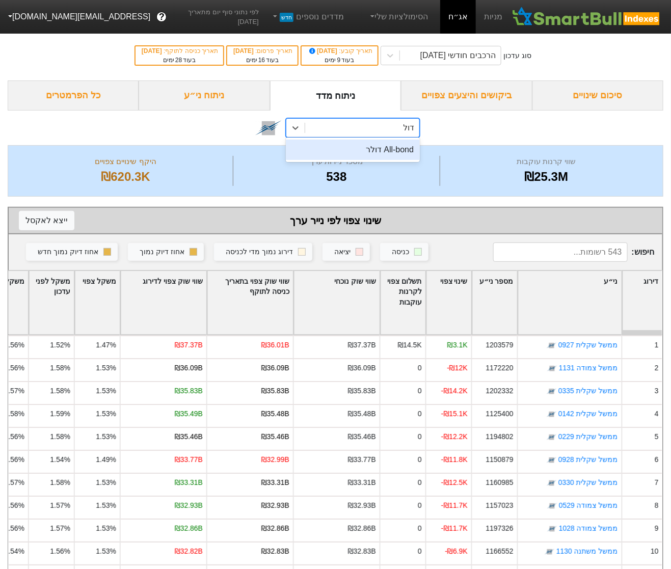
type input "דולר"
click at [391, 150] on div "All-bond דולר" at bounding box center [353, 150] width 134 height 20
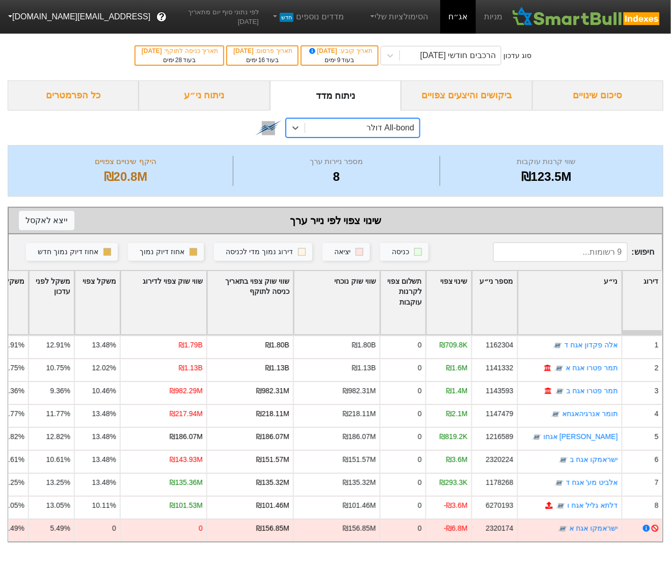
click at [603, 288] on div "ני״ע" at bounding box center [569, 302] width 103 height 63
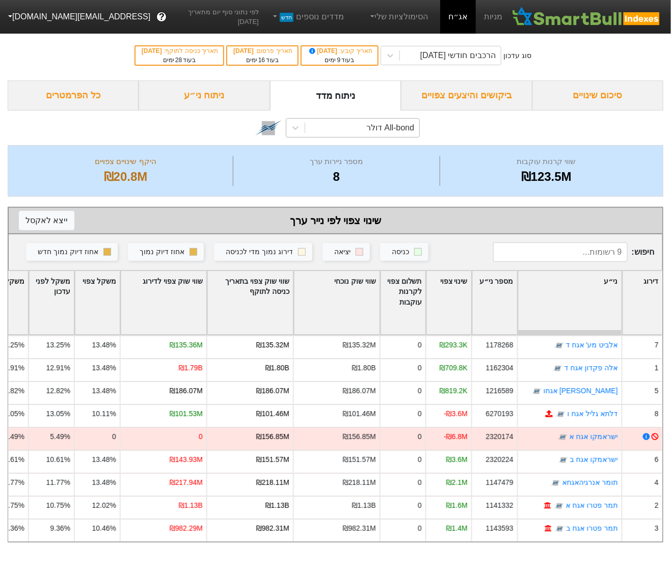
click at [104, 279] on div "משקל צפוי" at bounding box center [97, 302] width 45 height 63
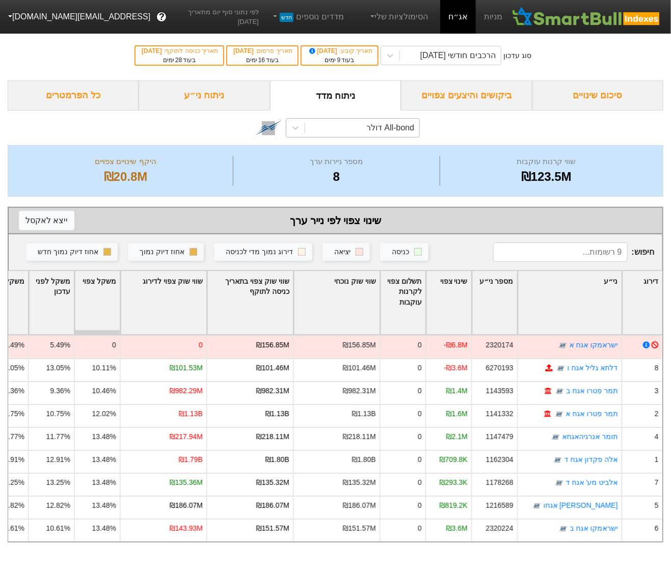
click at [104, 279] on div "משקל צפוי" at bounding box center [97, 302] width 45 height 63
